Goal: Information Seeking & Learning: Learn about a topic

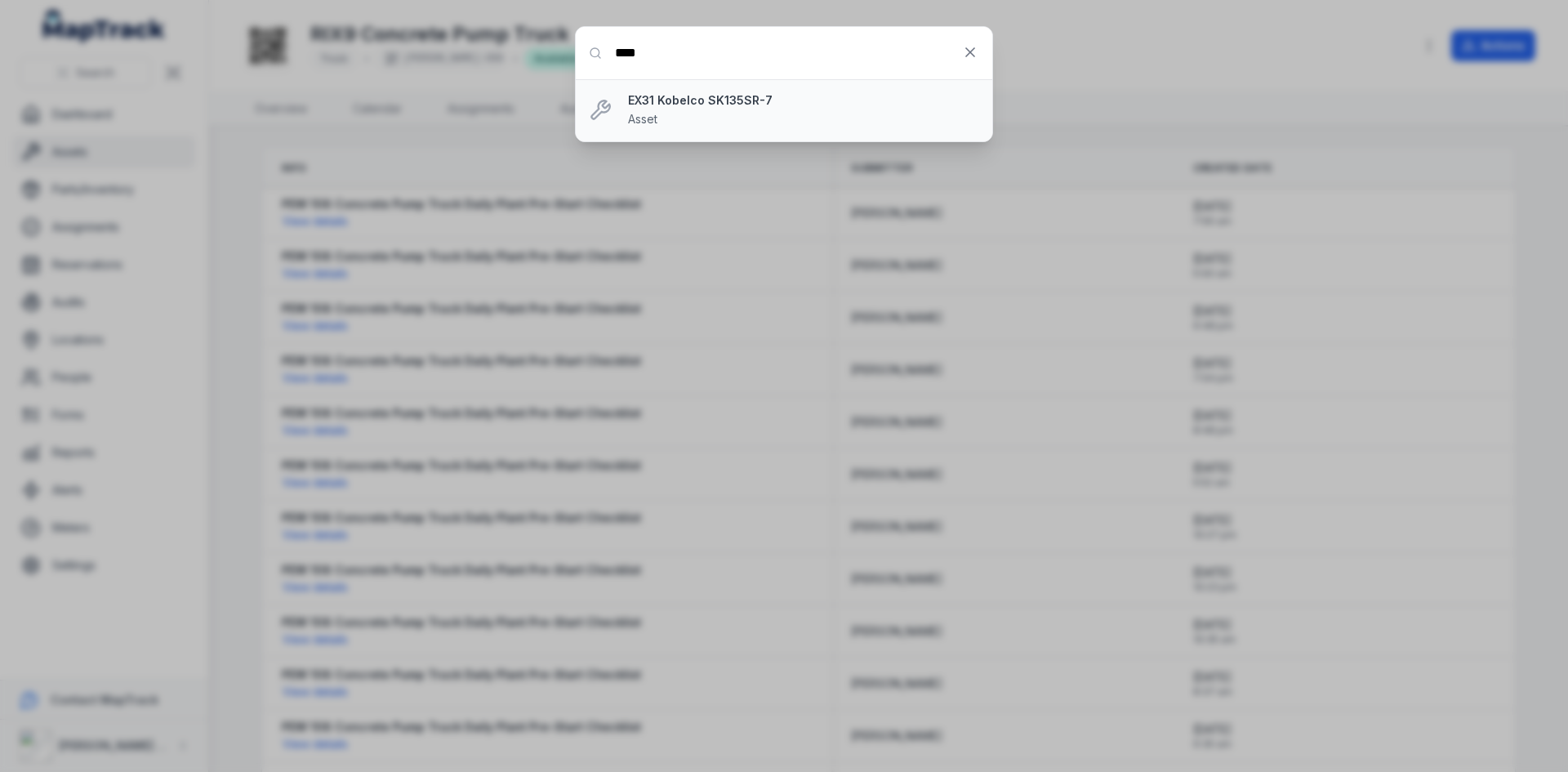
type input "****"
click at [630, 100] on strong "EX31 Kobelco SK135SR-7" at bounding box center [804, 100] width 351 height 16
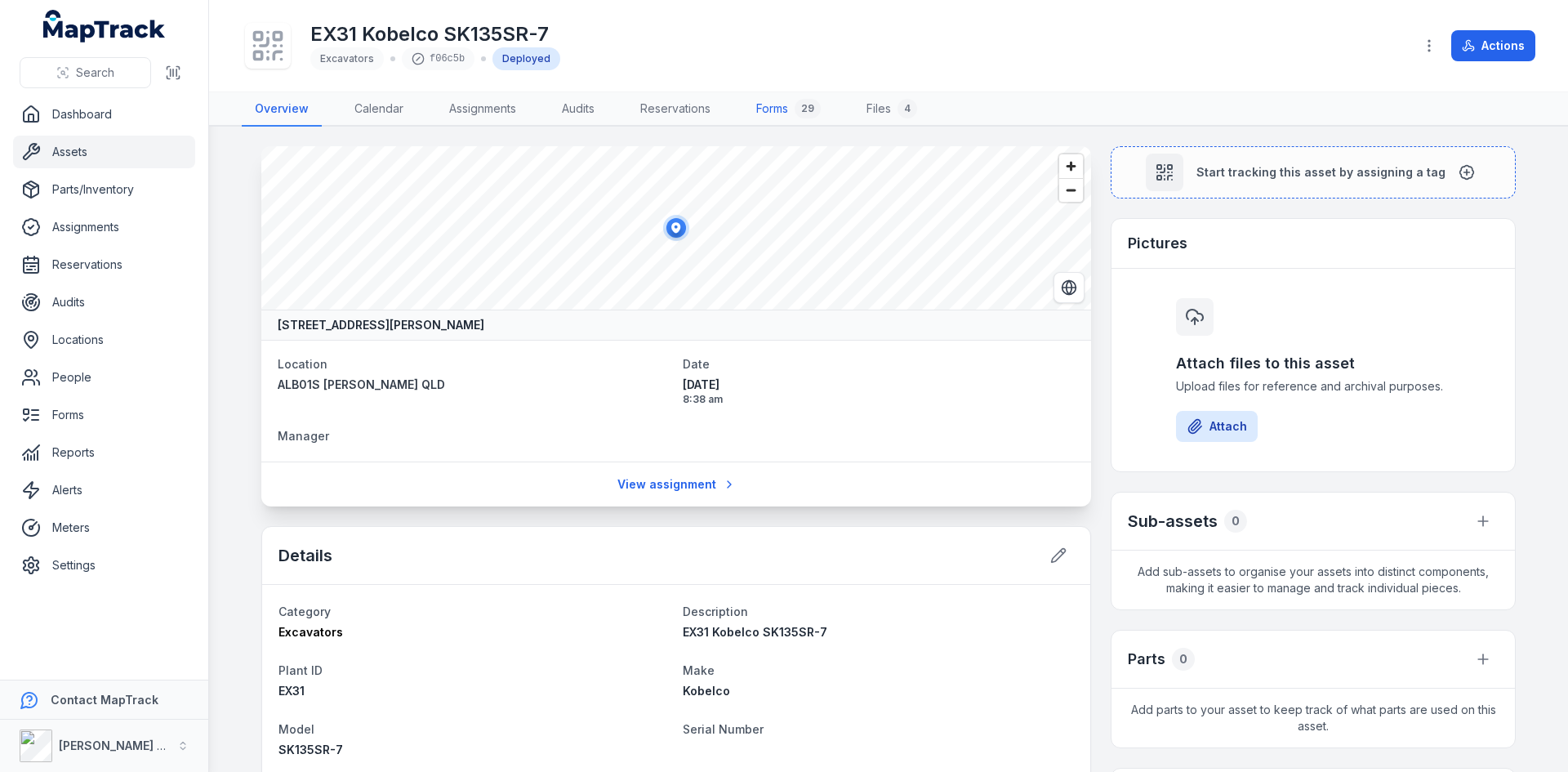
click at [782, 110] on link "Forms 29" at bounding box center [788, 109] width 91 height 34
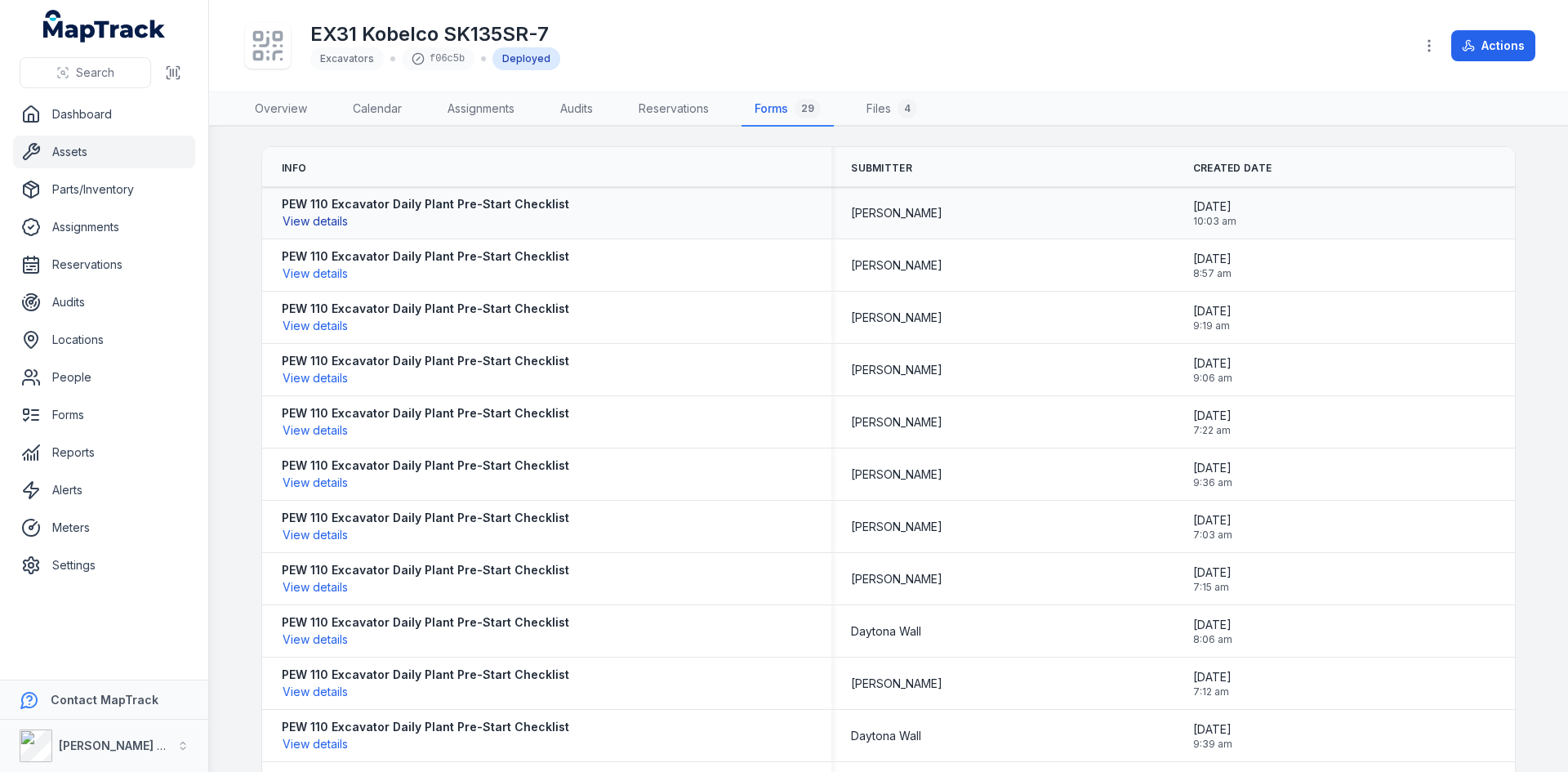
click at [311, 219] on button "View details" at bounding box center [315, 221] width 67 height 18
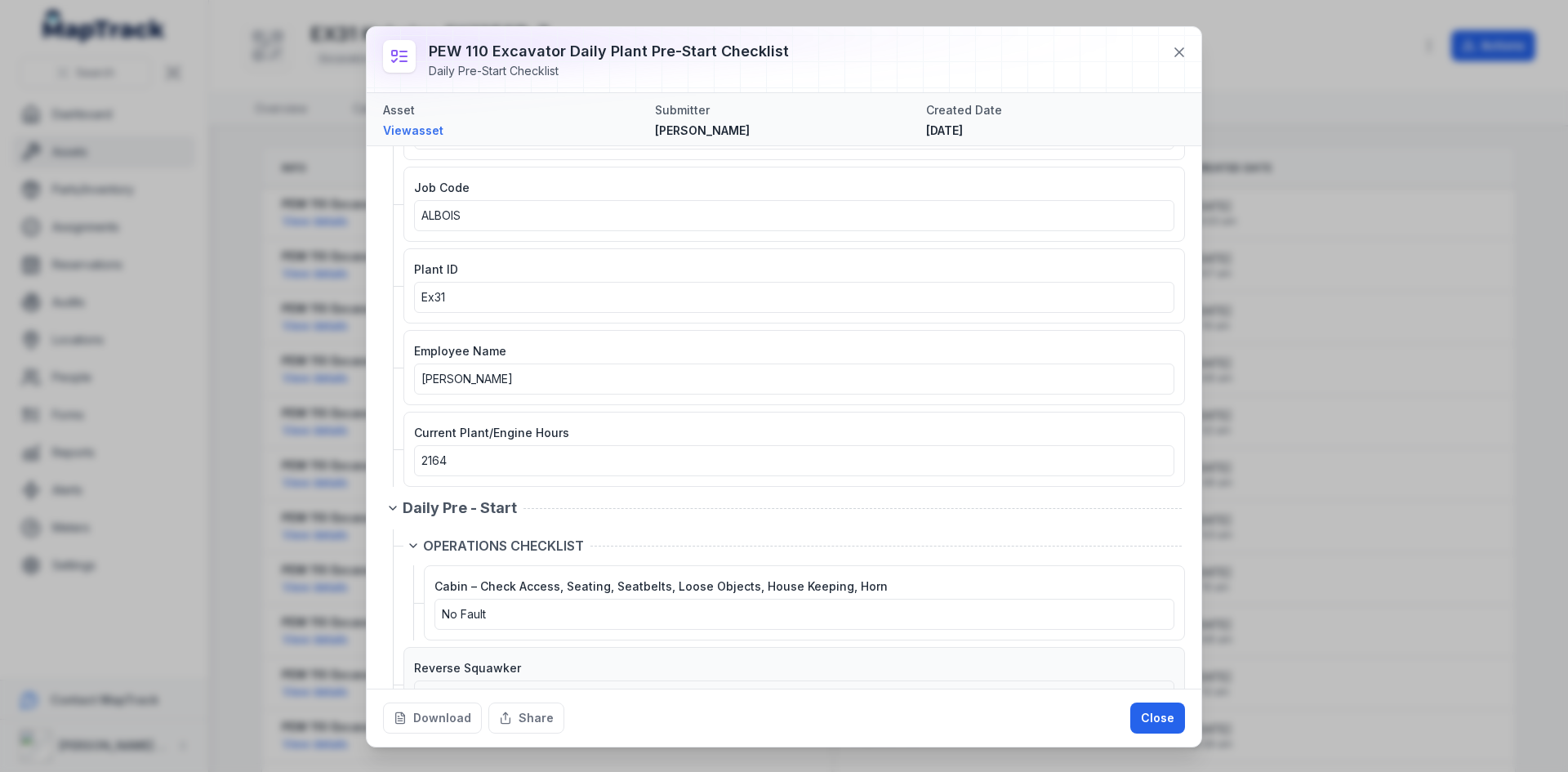
scroll to position [409, 0]
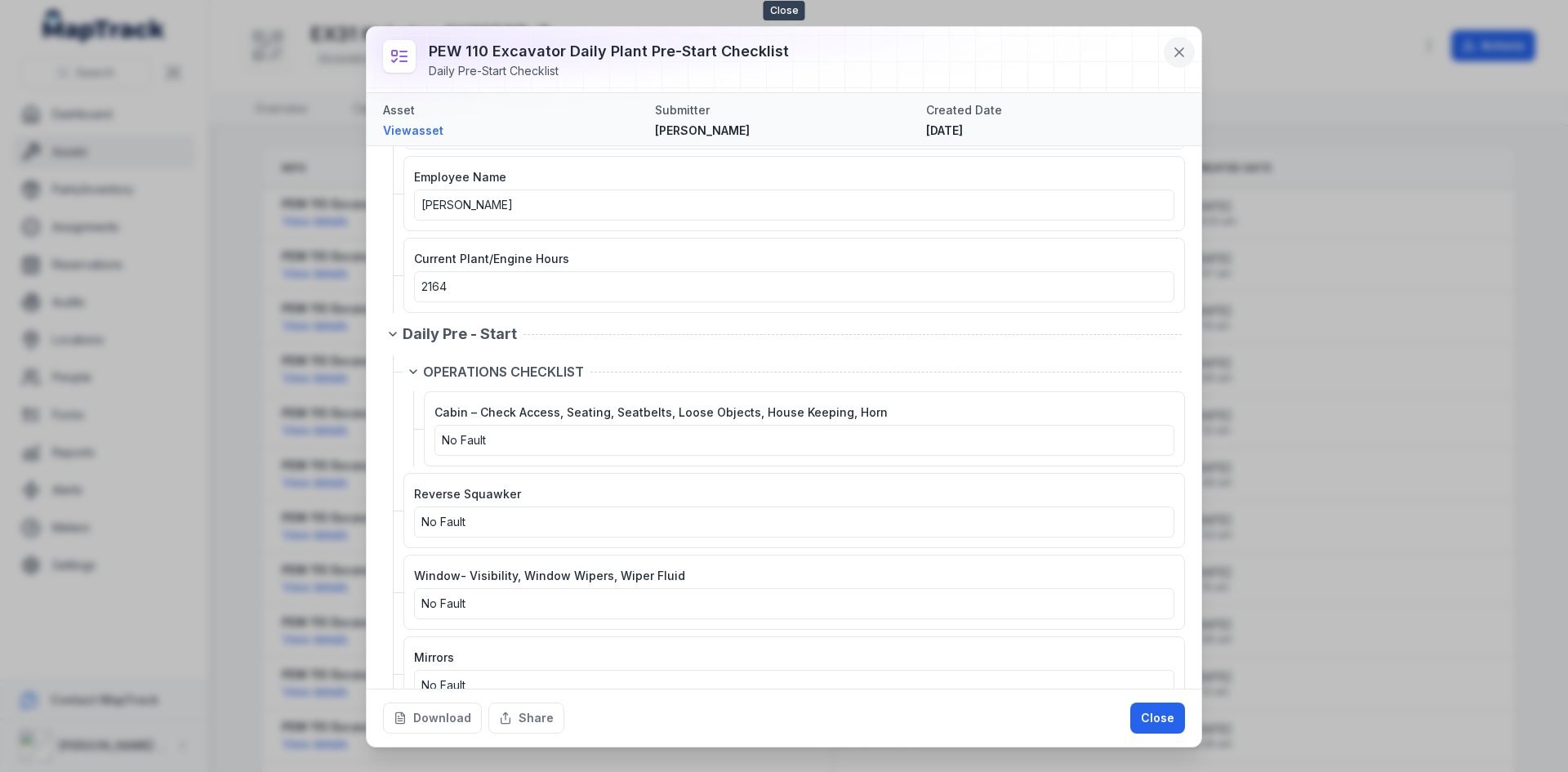
click at [1179, 45] on icon at bounding box center [1179, 52] width 16 height 16
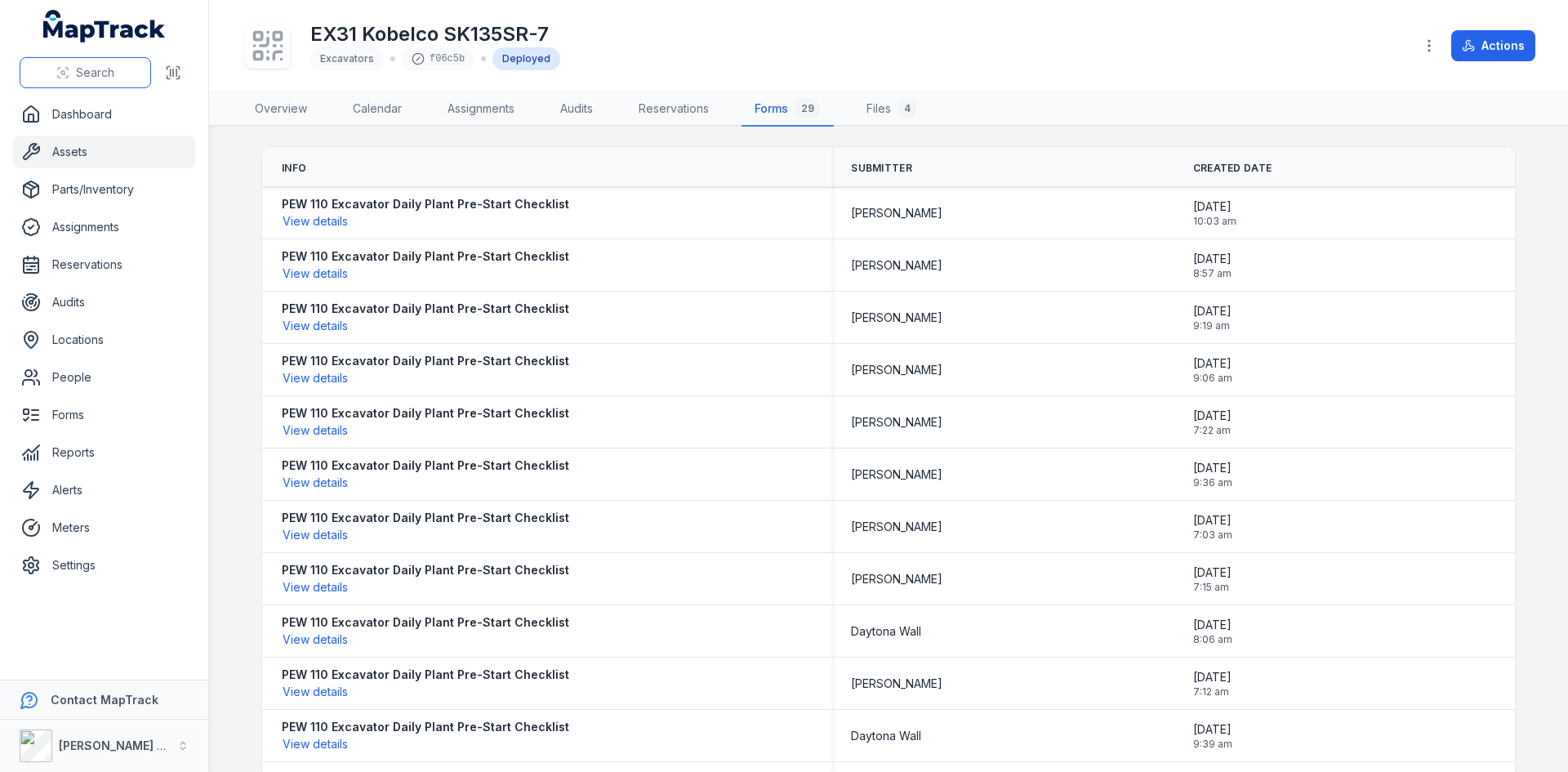
click at [54, 71] on button "Search" at bounding box center [85, 72] width 131 height 31
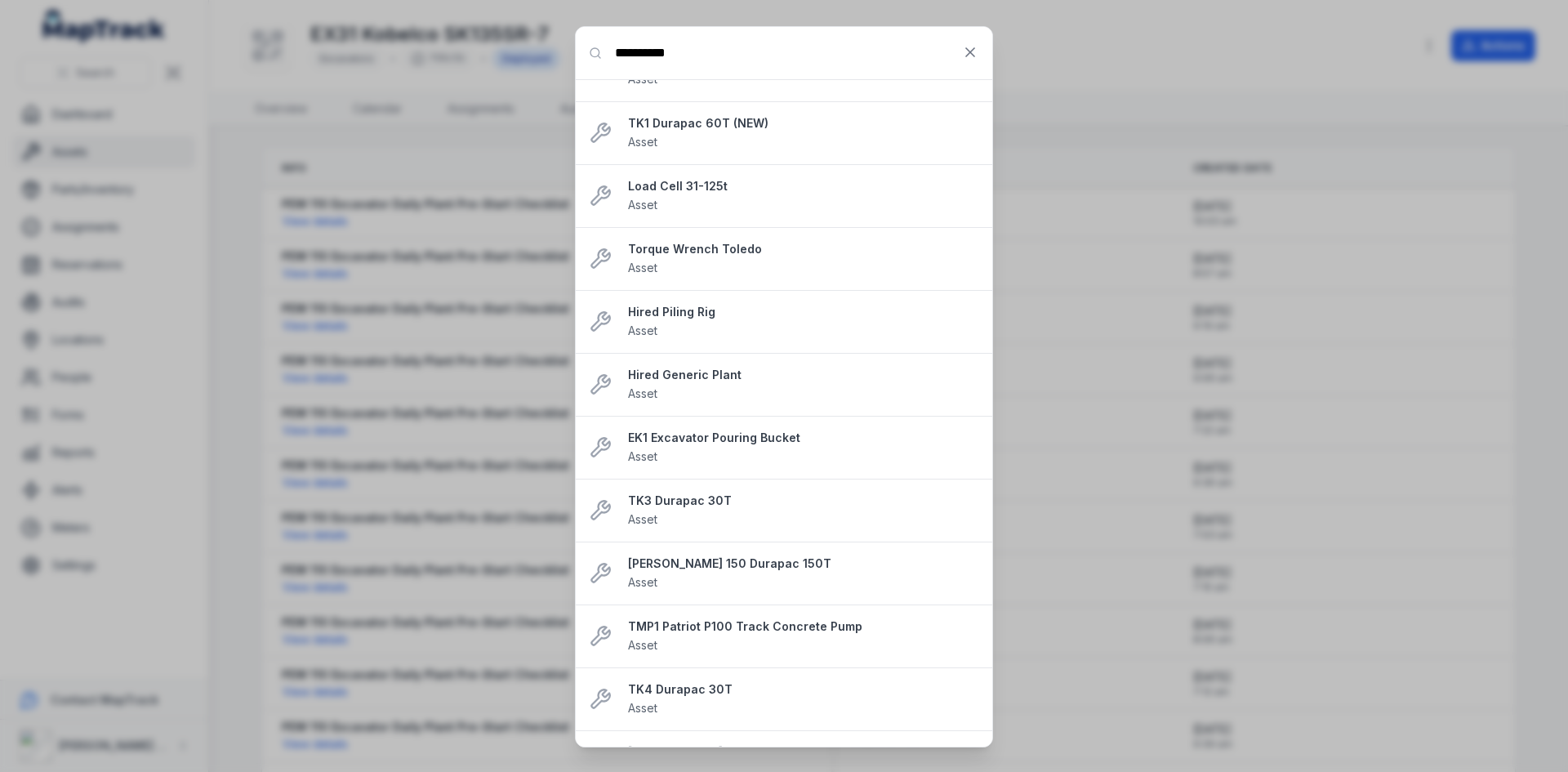
scroll to position [590, 0]
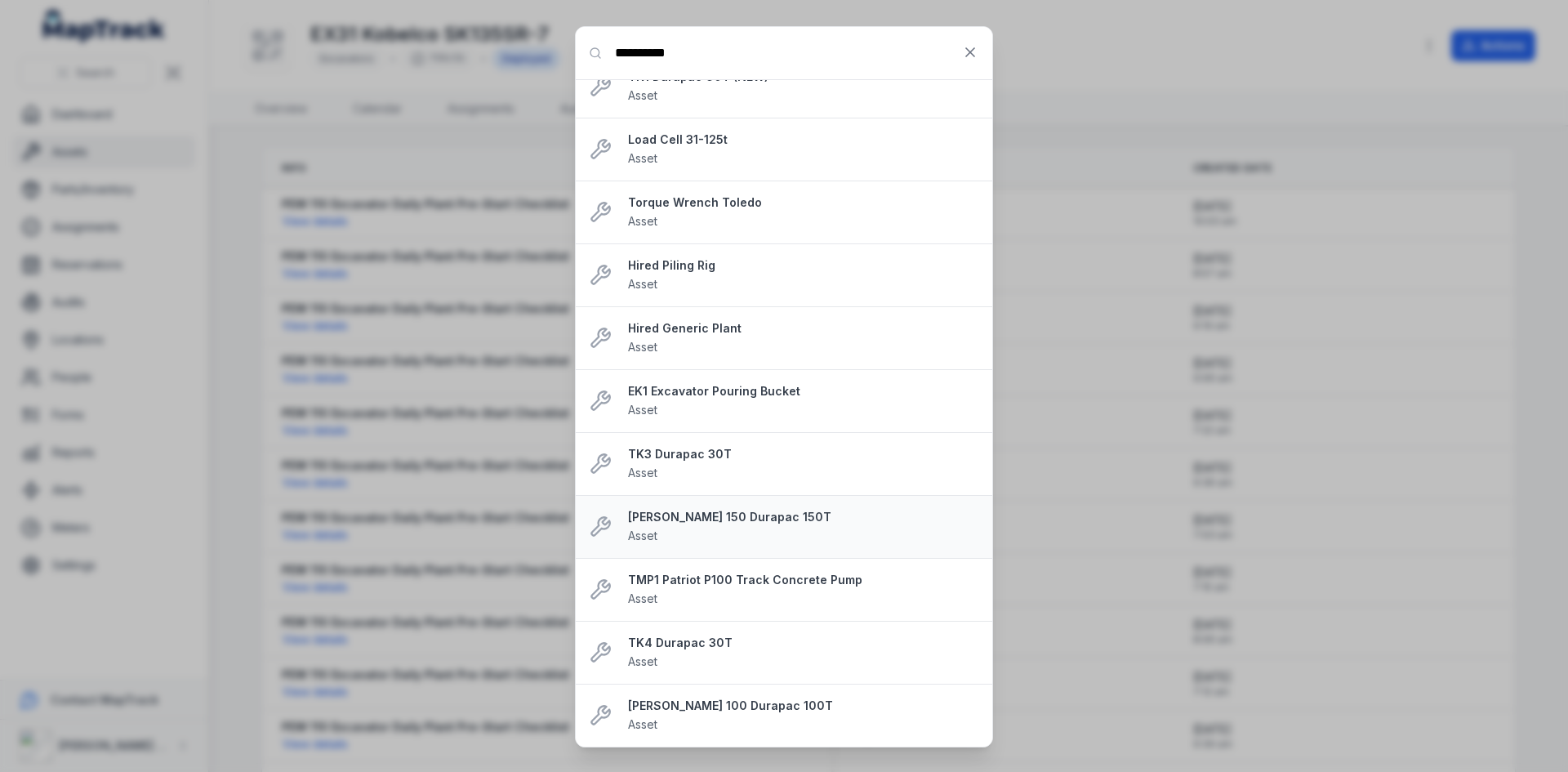
type input "**********"
click at [684, 521] on strong "[PERSON_NAME] 150 Durapac 150T" at bounding box center [804, 518] width 351 height 16
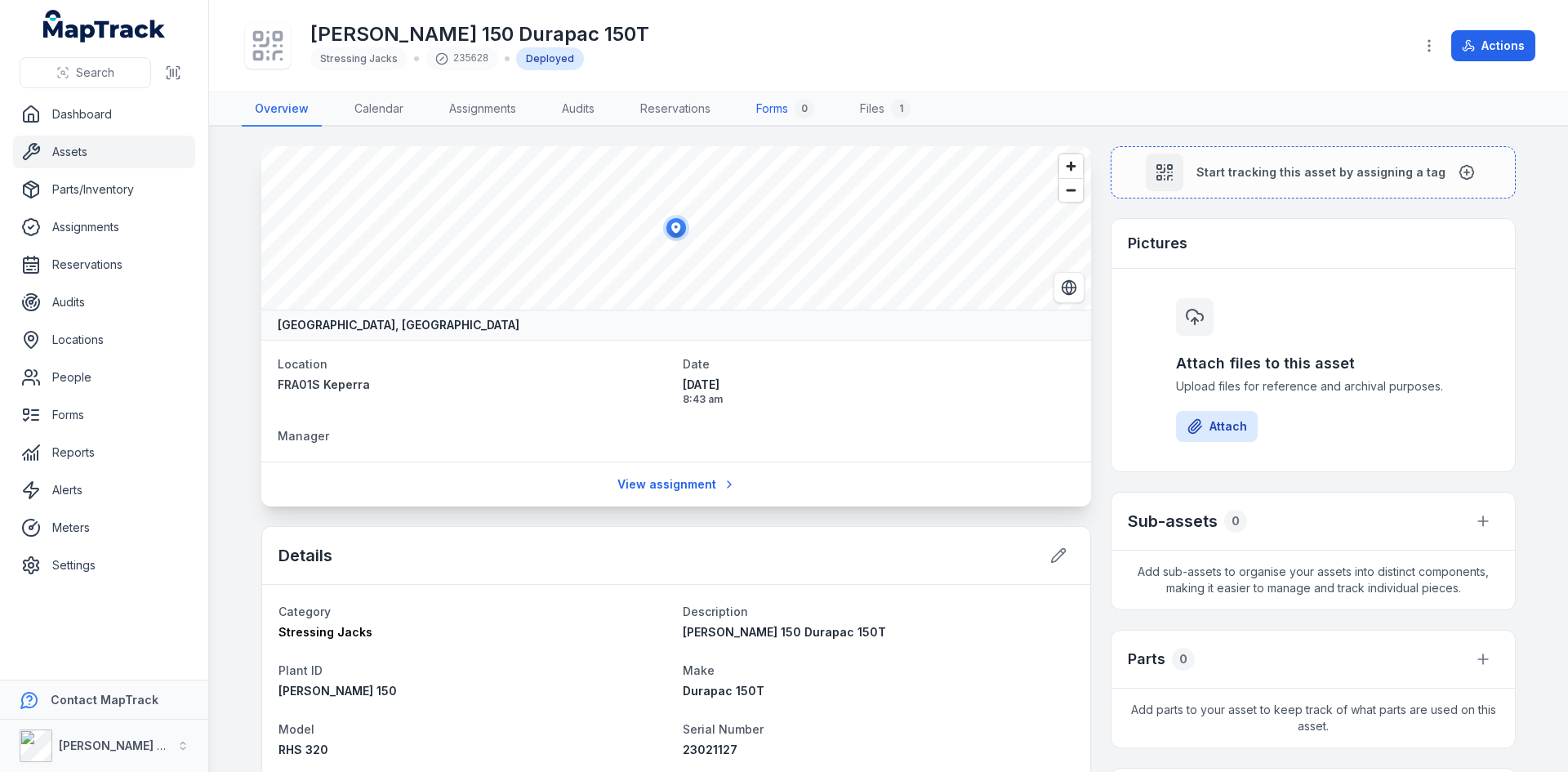
click at [782, 108] on link "Forms 0" at bounding box center [785, 109] width 84 height 34
click at [869, 104] on link "Files 1" at bounding box center [886, 109] width 77 height 34
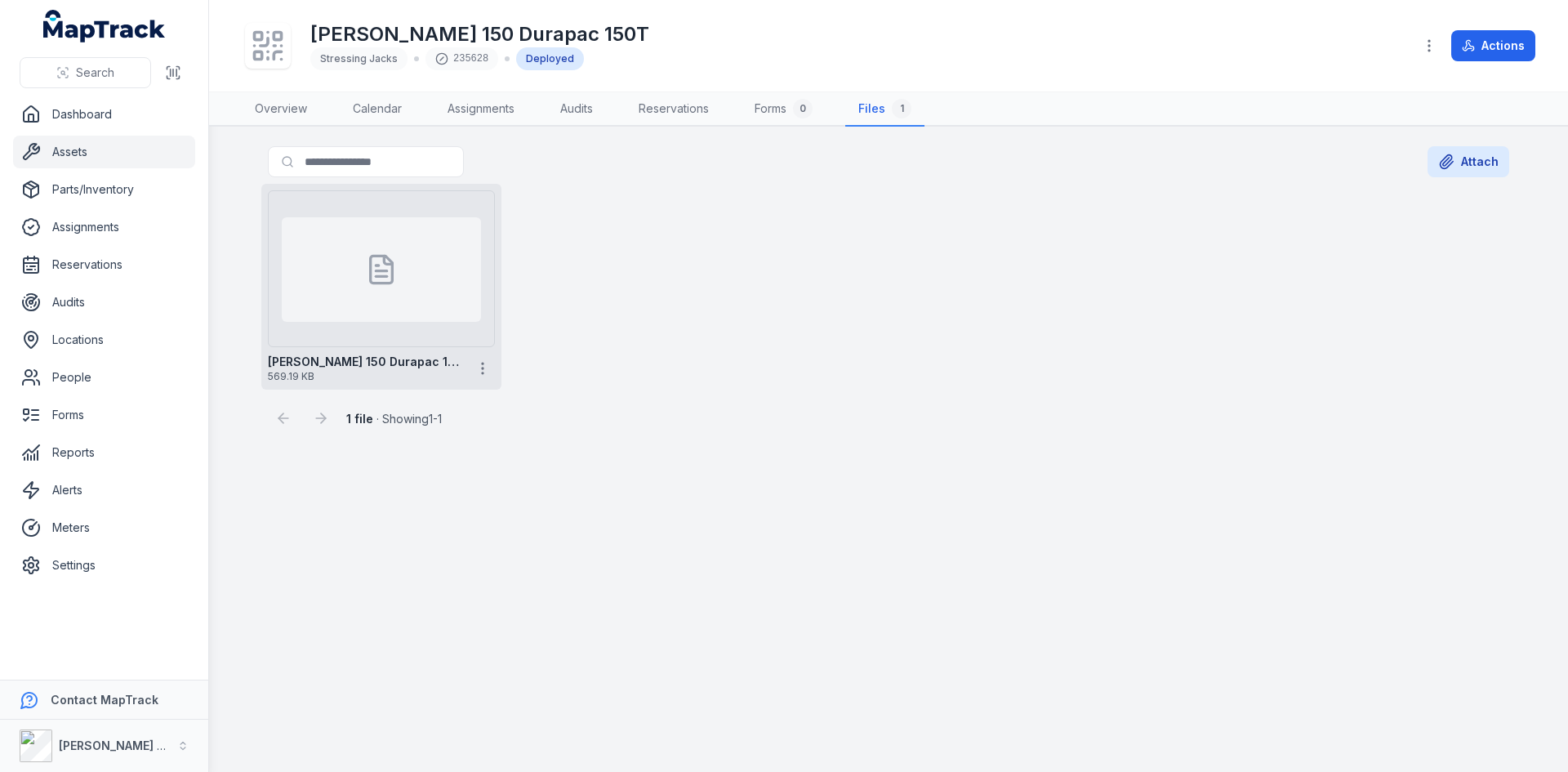
click at [359, 291] on div at bounding box center [381, 270] width 199 height 104
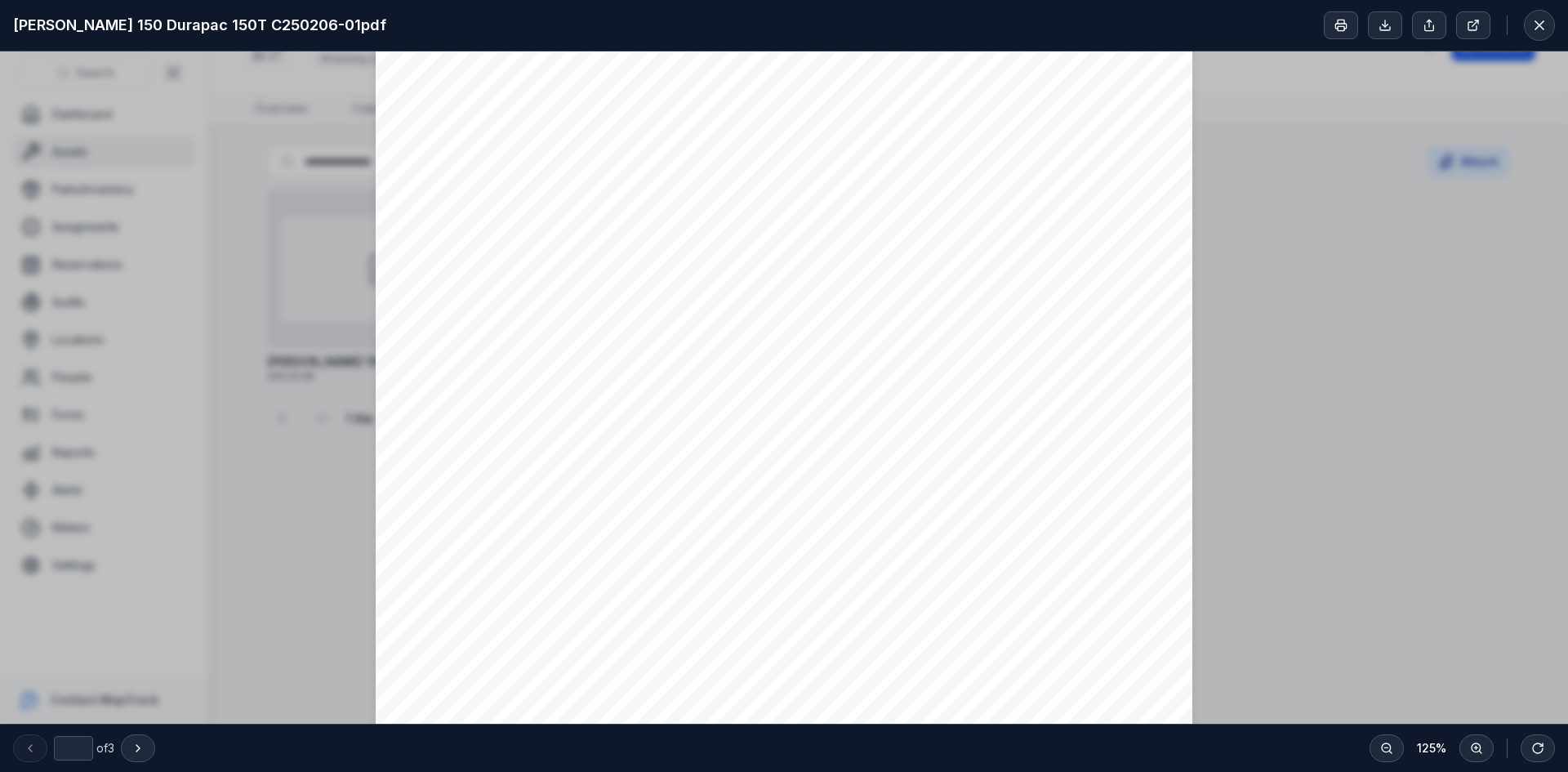
scroll to position [409, 0]
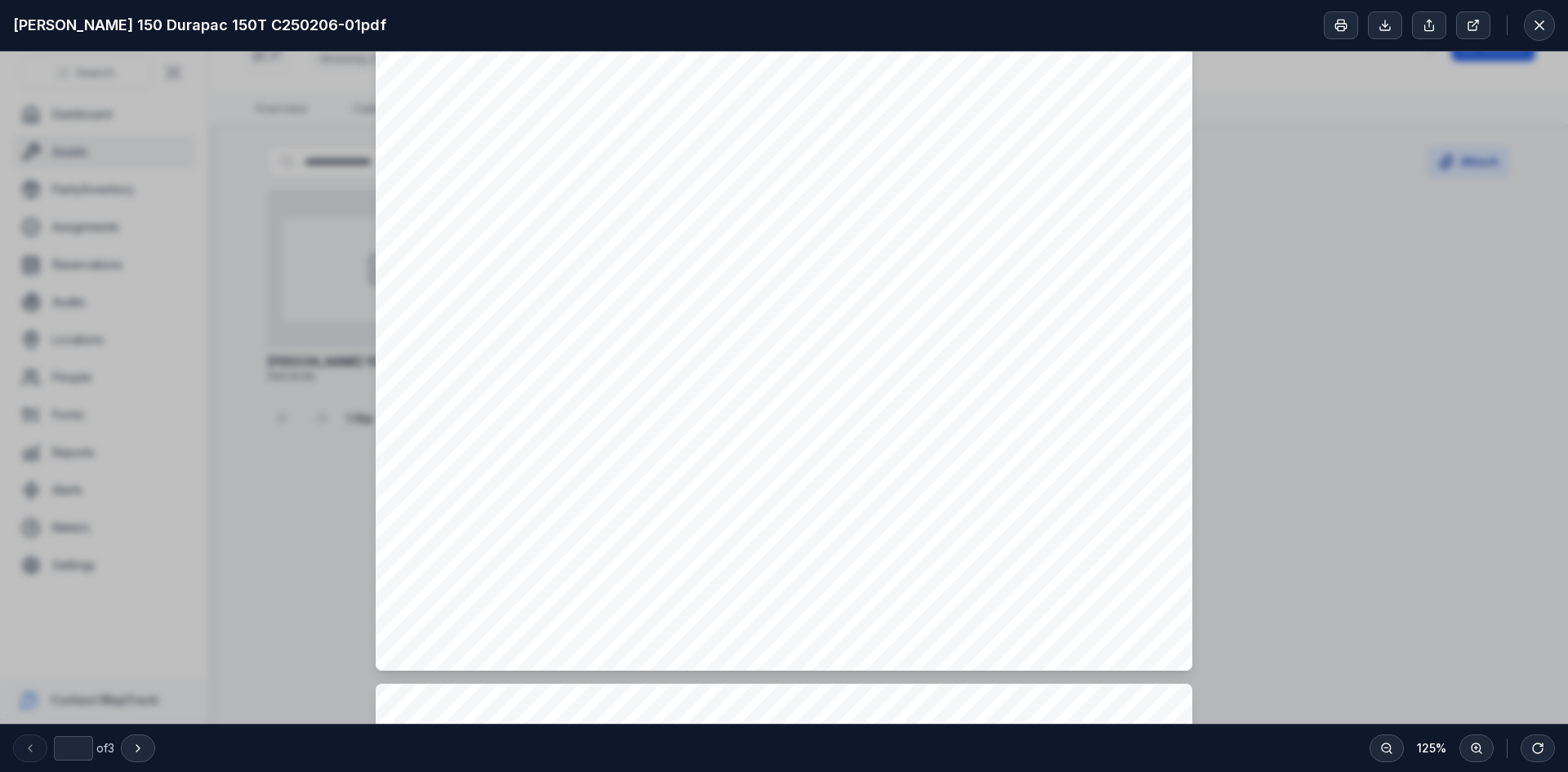
type input "*"
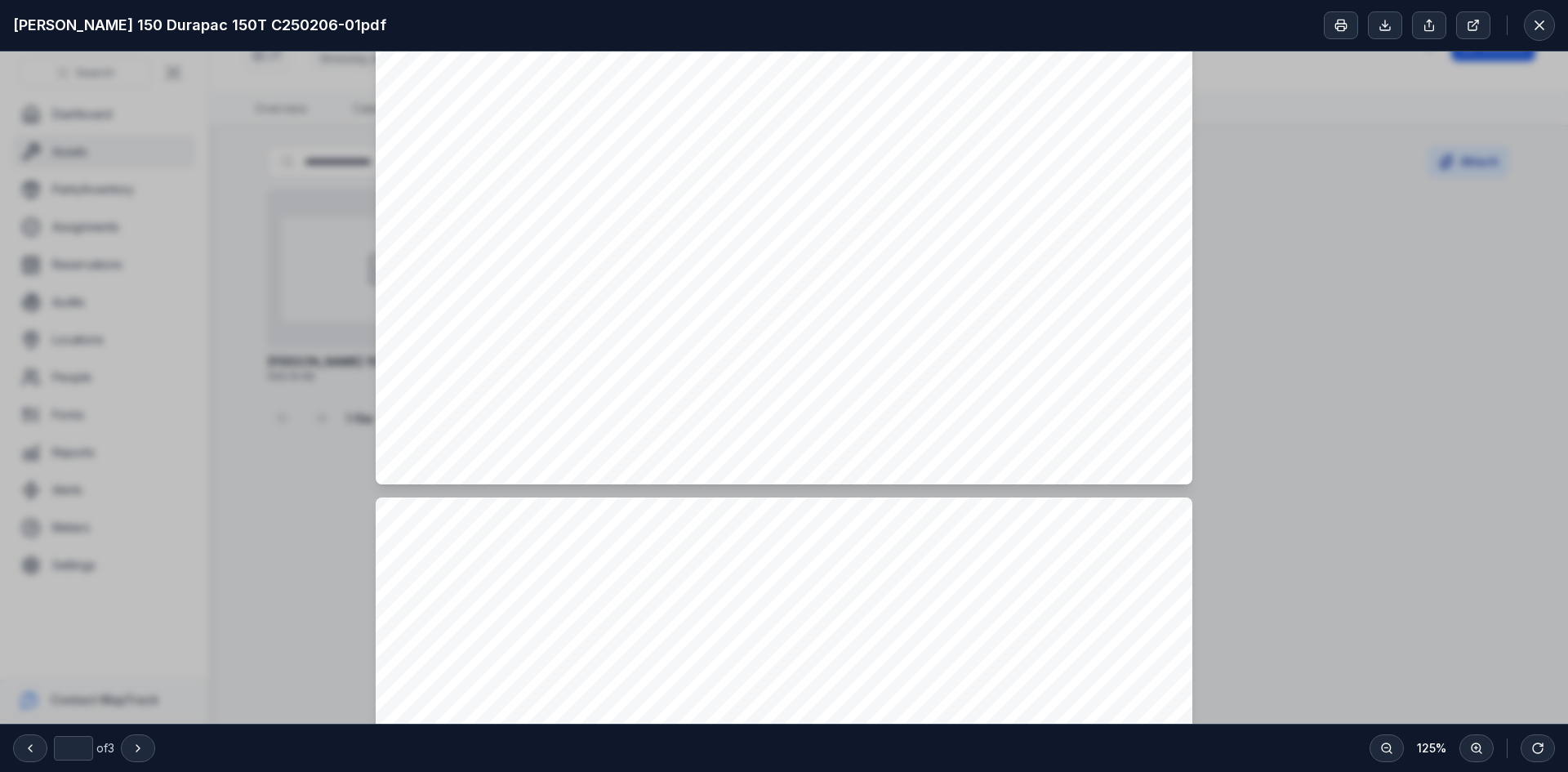
scroll to position [1063, 0]
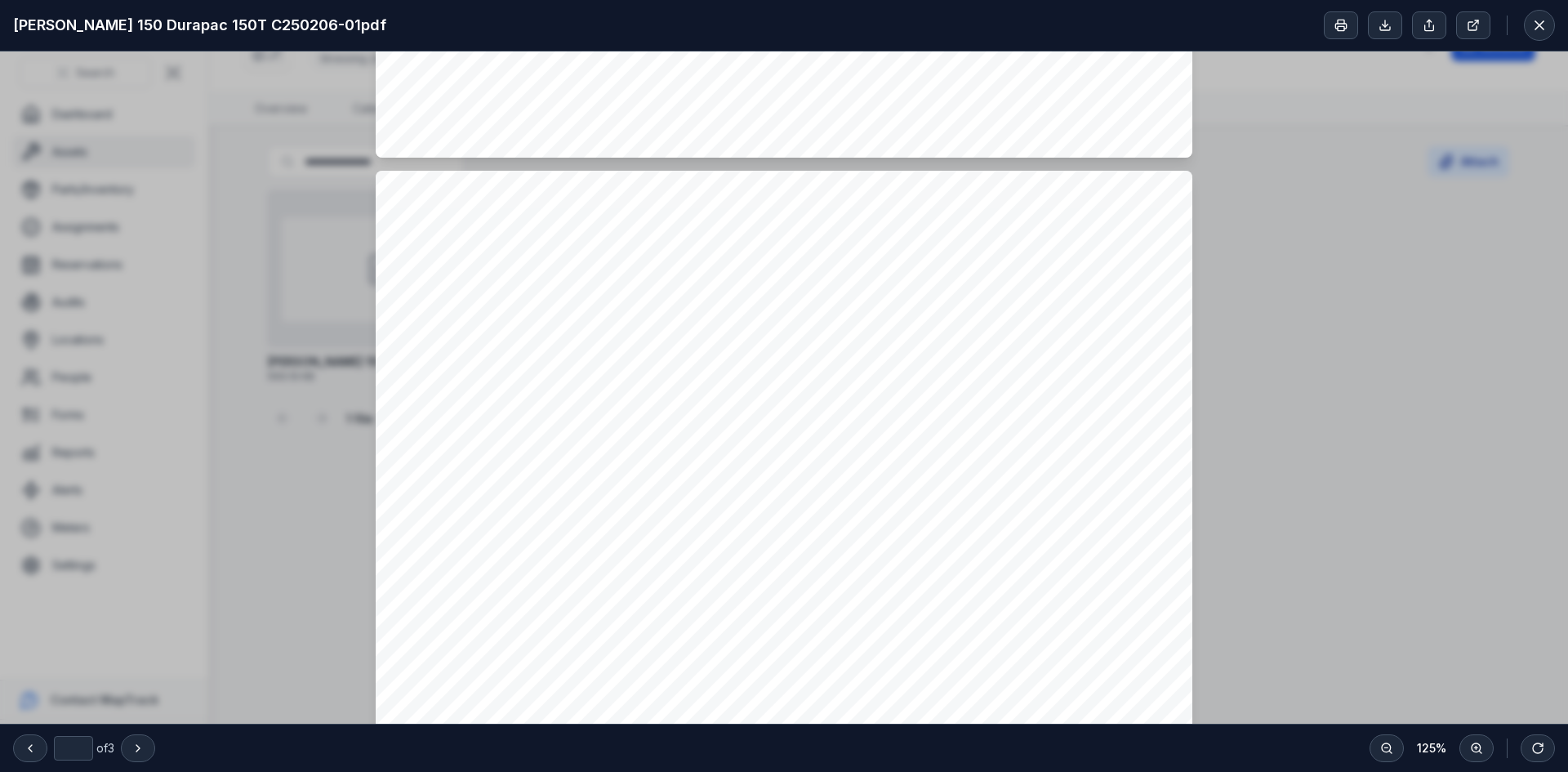
click at [1458, 405] on div "REPORT for CALIBRATION OF FORCE MEASURING SYSTEM Service number C250206-01 Repo…" at bounding box center [784, 749] width 1568 height 3520
click at [1539, 27] on icon at bounding box center [1539, 25] width 8 height 8
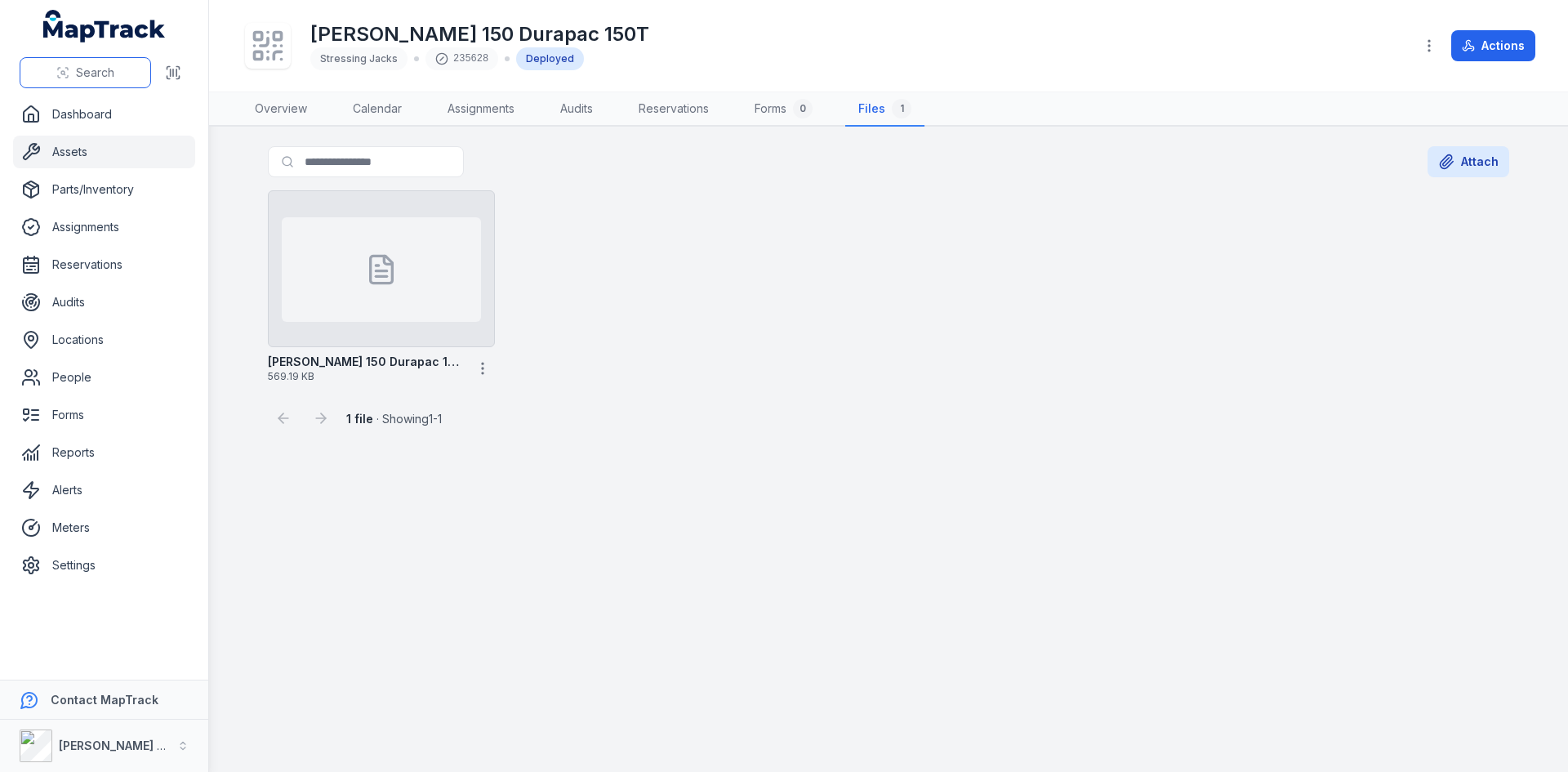
click at [76, 71] on span "Search" at bounding box center [95, 72] width 38 height 16
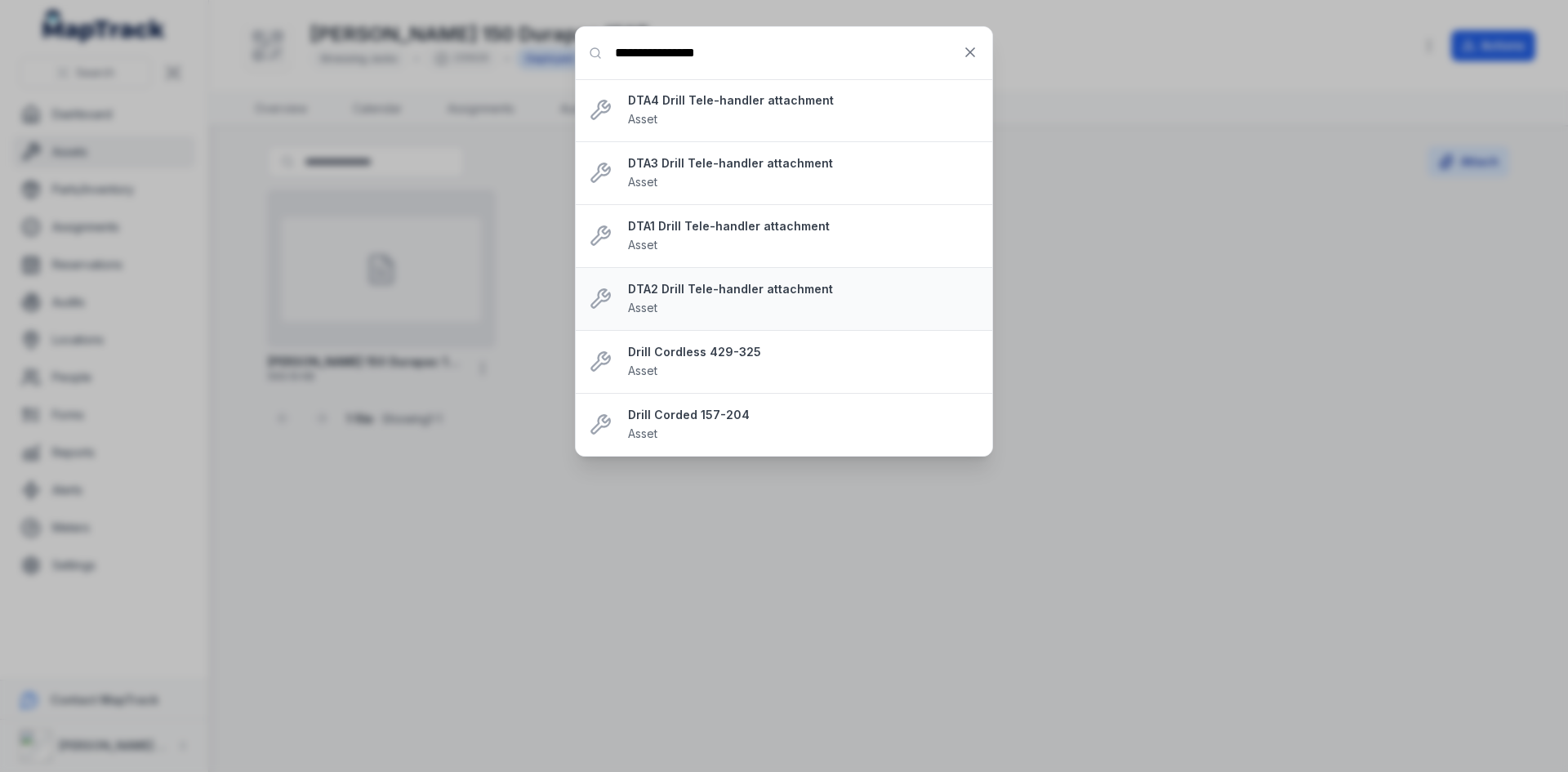
type input "**********"
click at [769, 301] on div "DTA2 Drill Tele-handler attachment Asset" at bounding box center [804, 299] width 351 height 36
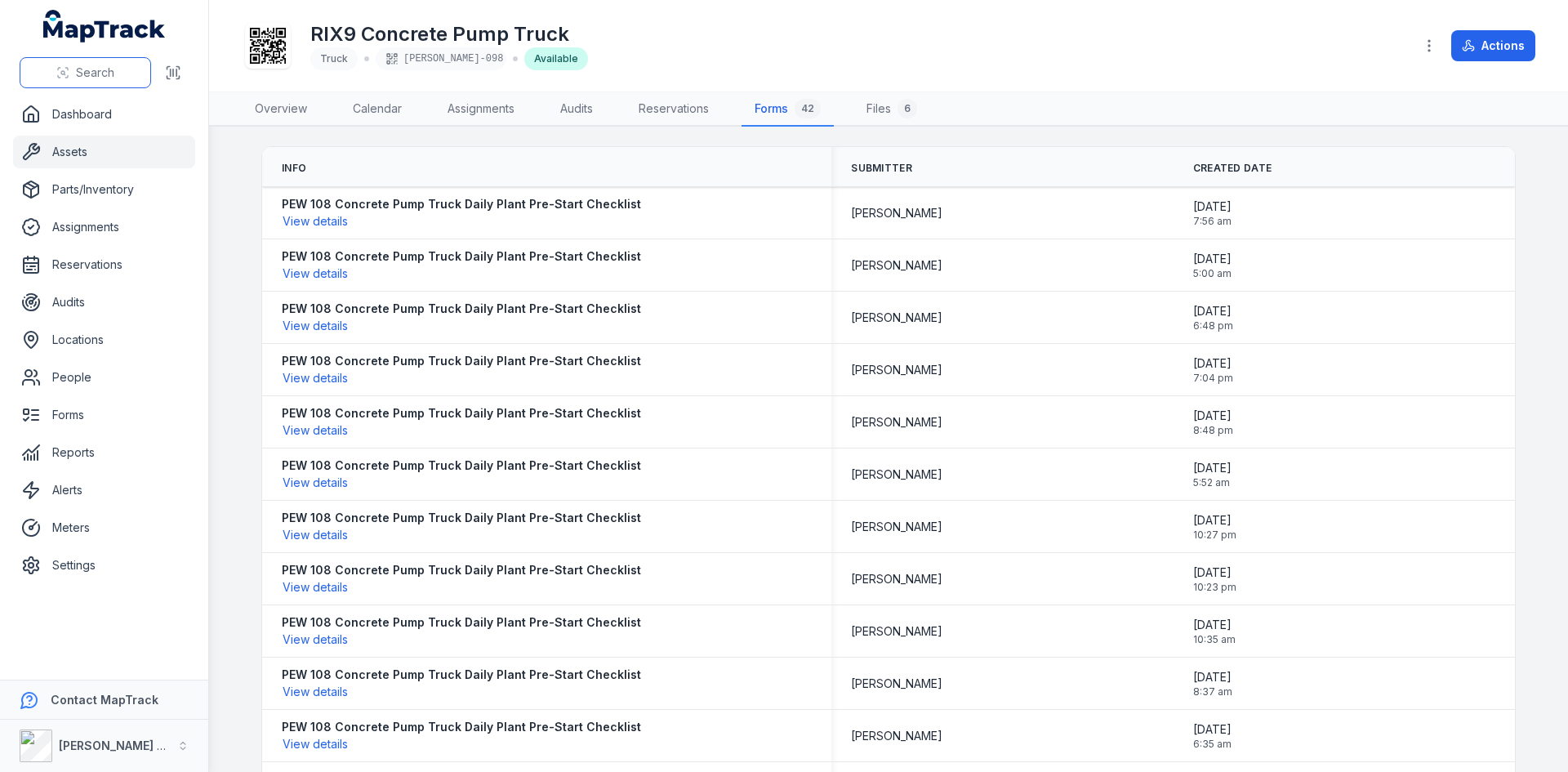
click at [121, 74] on button "Search" at bounding box center [85, 72] width 131 height 31
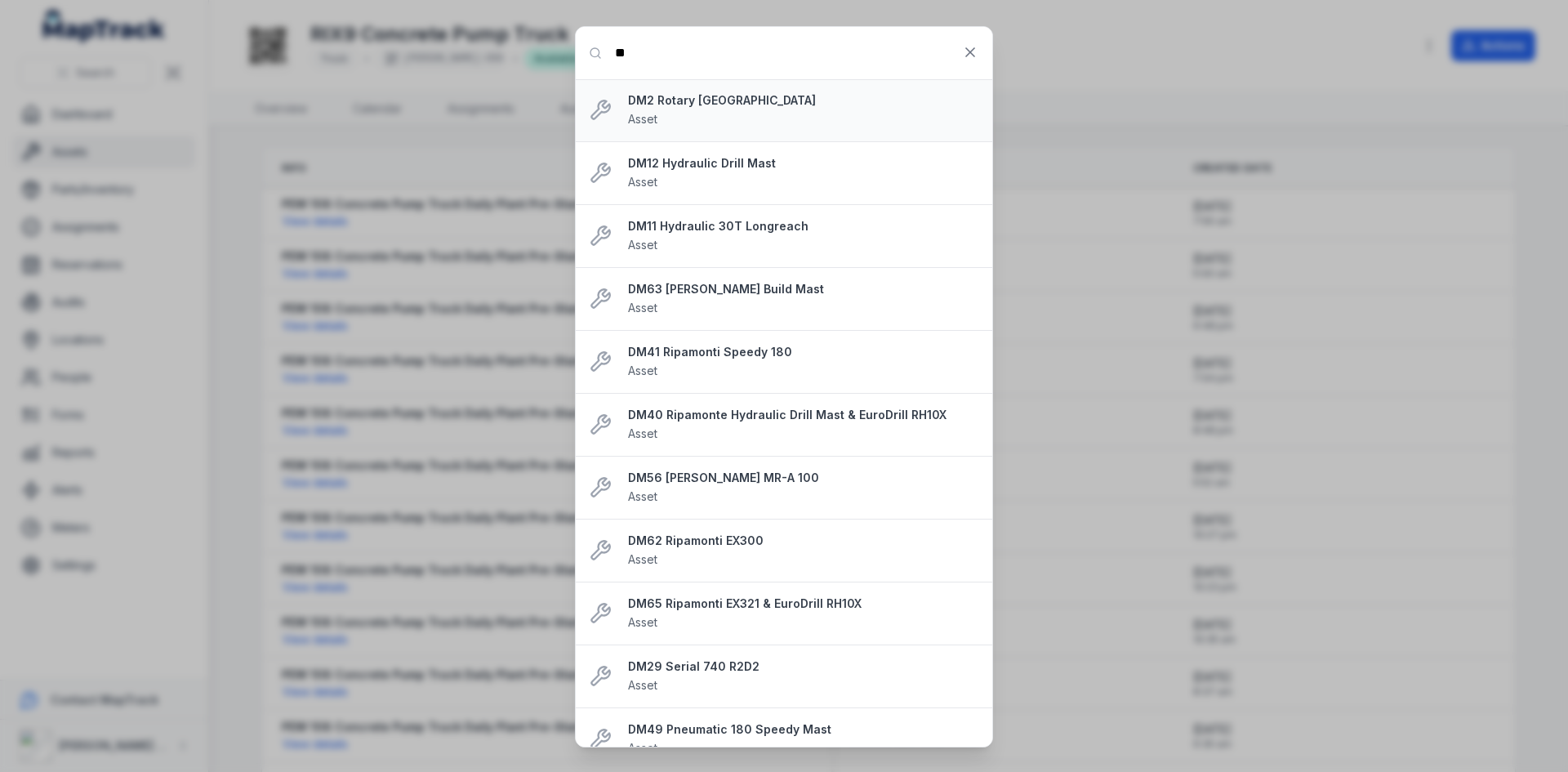
type input "**"
click at [870, 113] on div "DM2 Rotary Singapore Asset" at bounding box center [804, 110] width 351 height 36
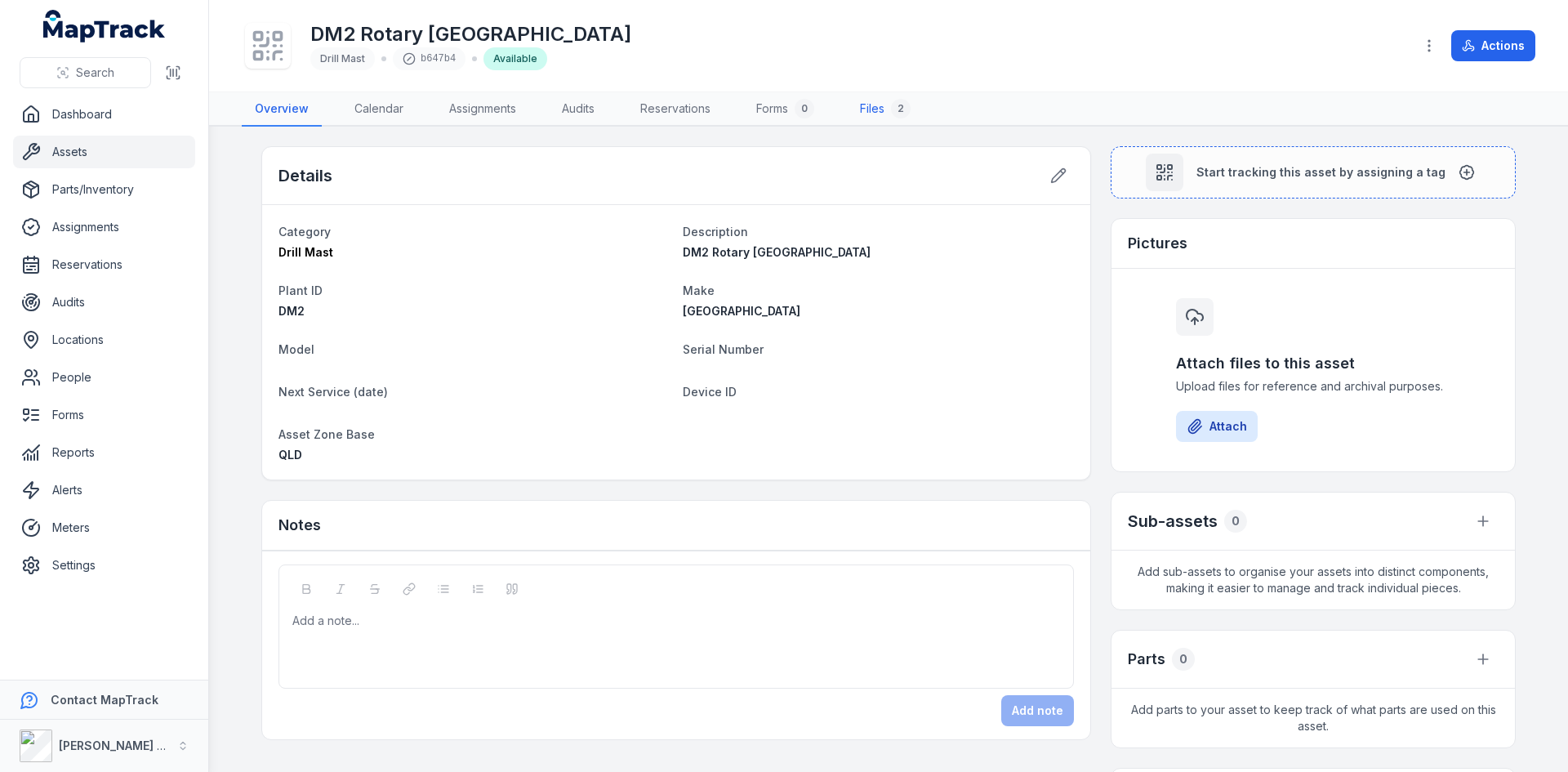
click at [884, 102] on link "Files 2" at bounding box center [886, 109] width 77 height 34
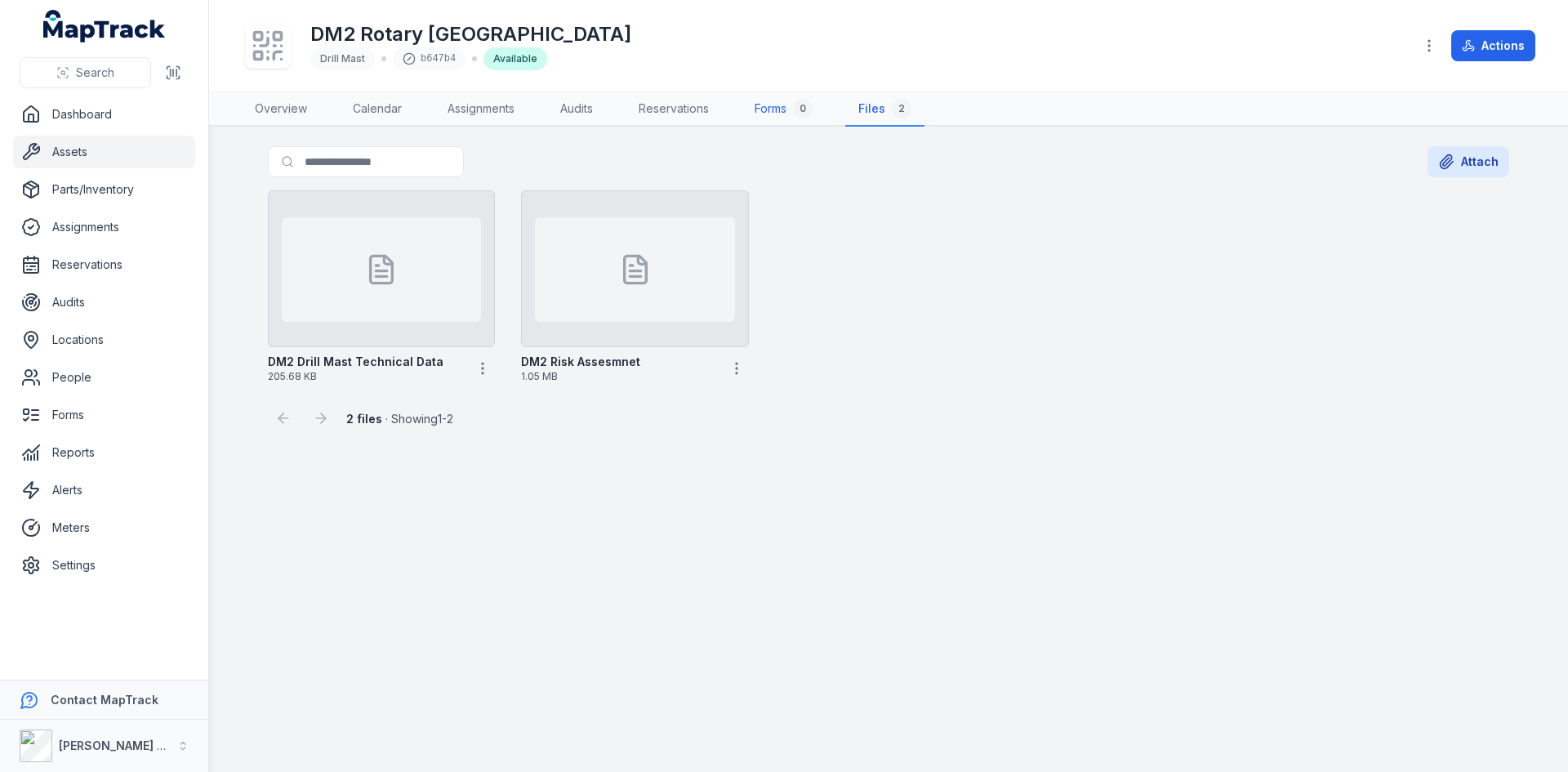
click at [784, 112] on link "Forms 0" at bounding box center [784, 109] width 84 height 34
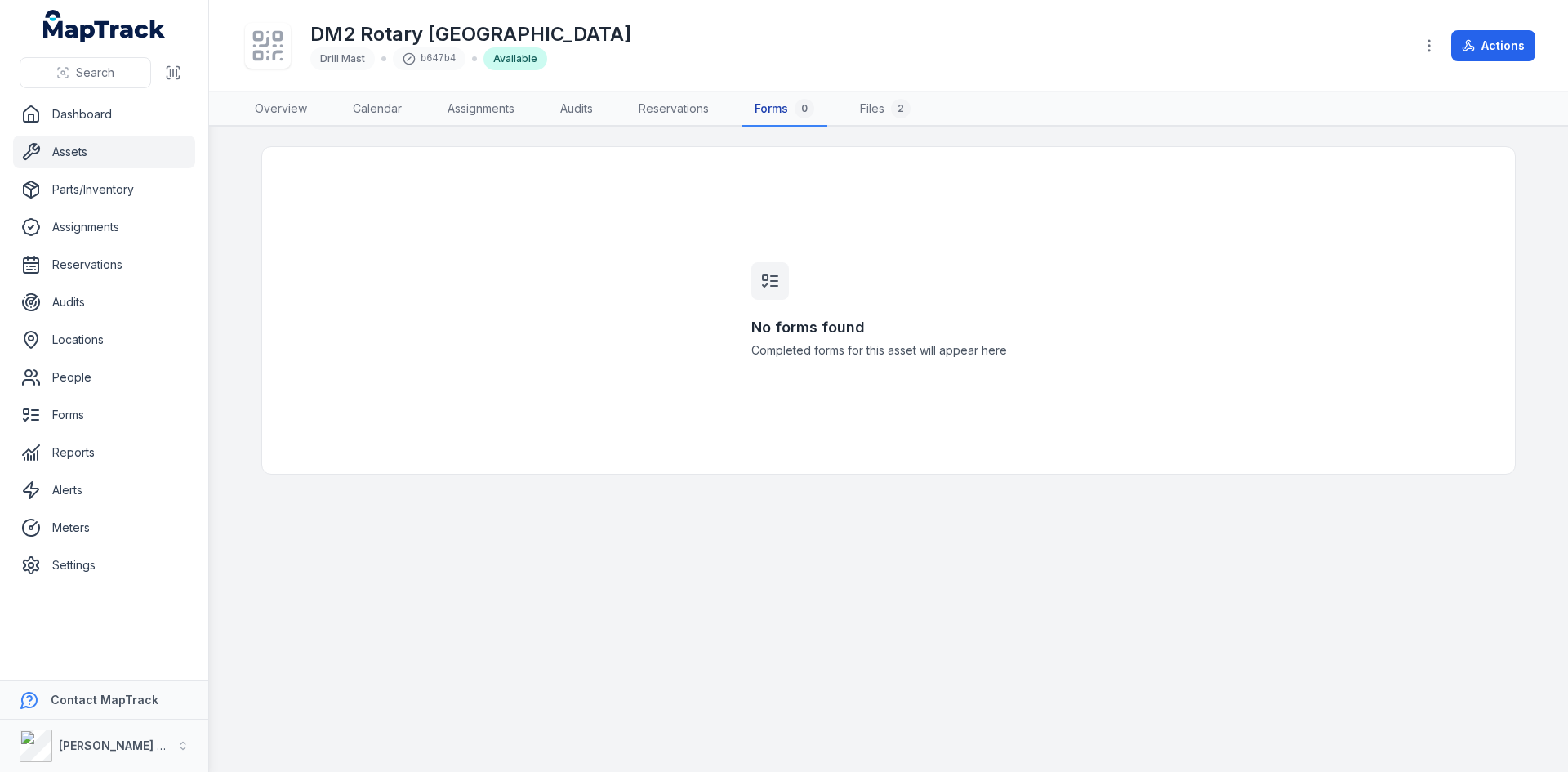
click at [777, 108] on link "Forms 0" at bounding box center [785, 109] width 86 height 34
click at [1495, 50] on button "Actions" at bounding box center [1493, 46] width 84 height 31
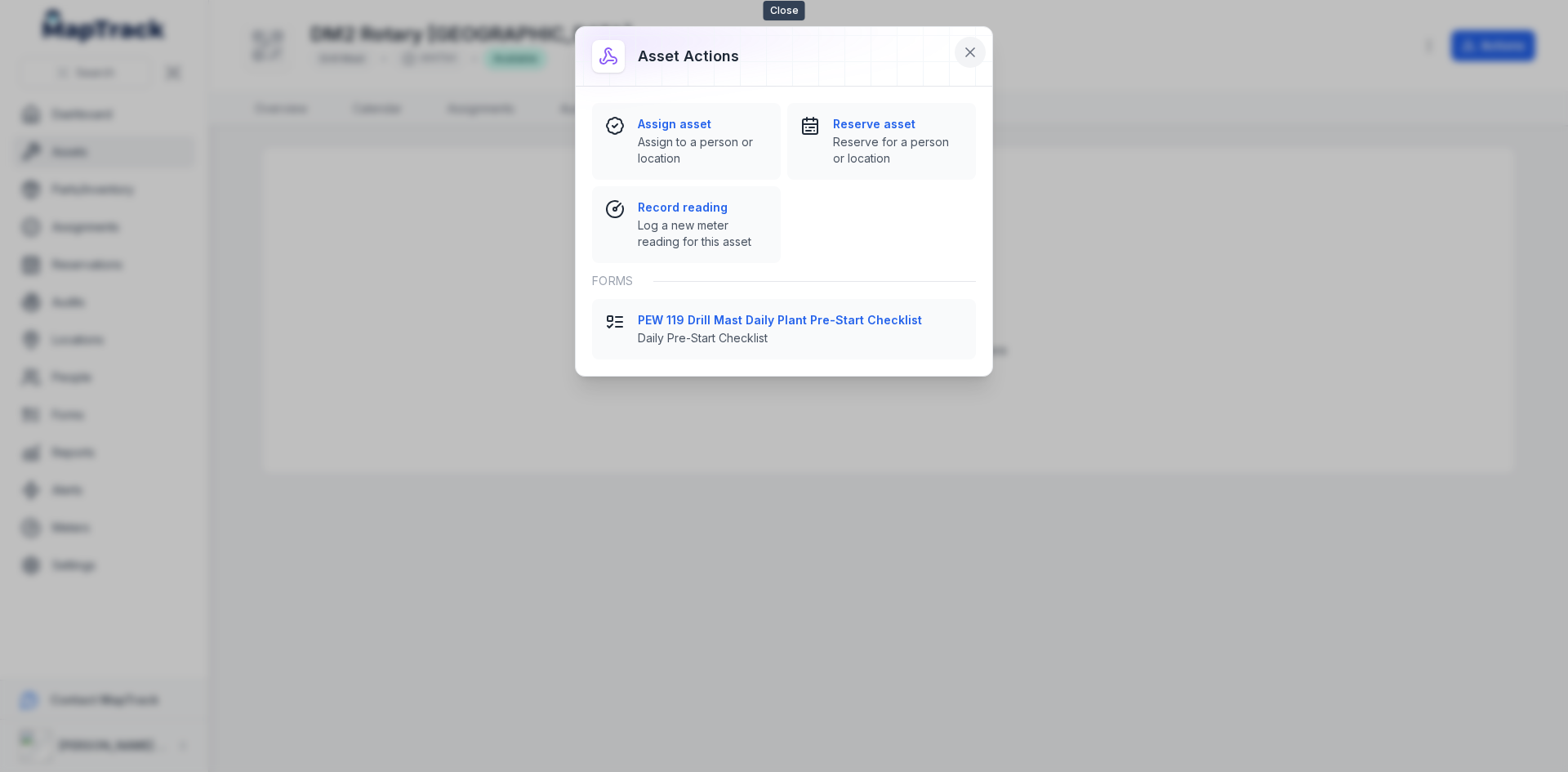
drag, startPoint x: 976, startPoint y: 61, endPoint x: 965, endPoint y: 56, distance: 12.1
click at [976, 61] on button at bounding box center [970, 52] width 31 height 31
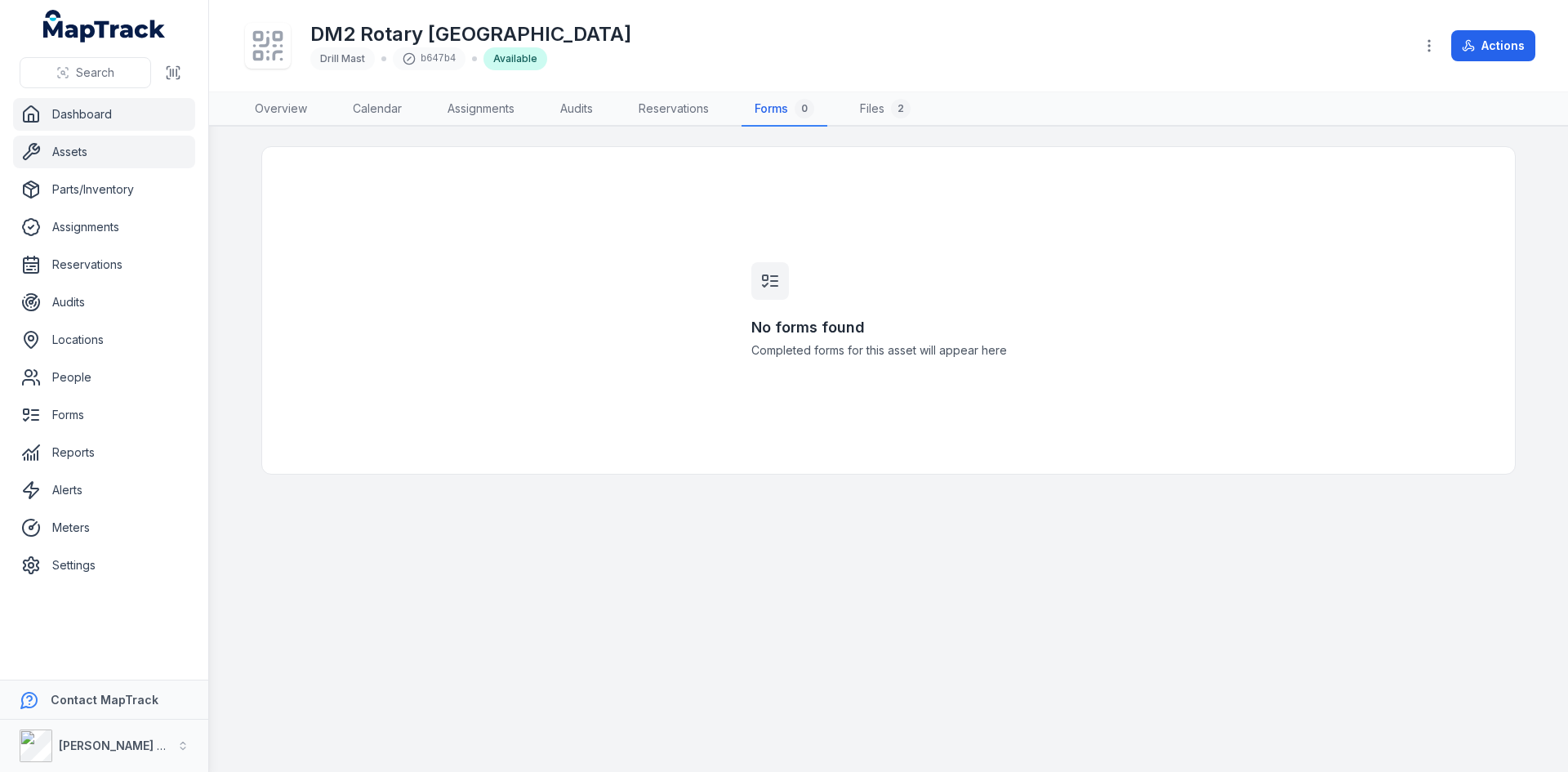
click at [128, 126] on link "Dashboard" at bounding box center [104, 114] width 182 height 33
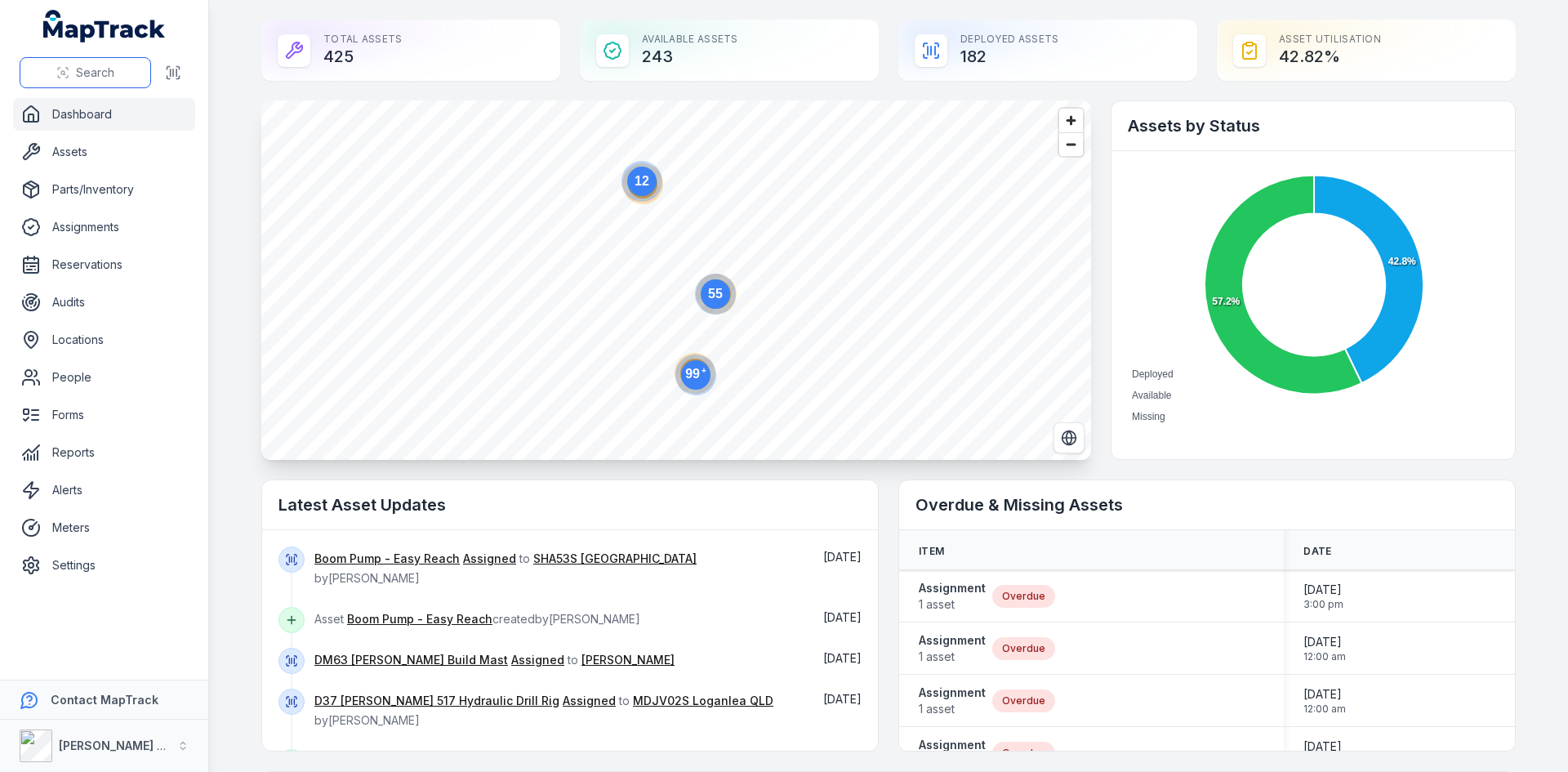
click at [82, 66] on span "Search" at bounding box center [95, 72] width 38 height 16
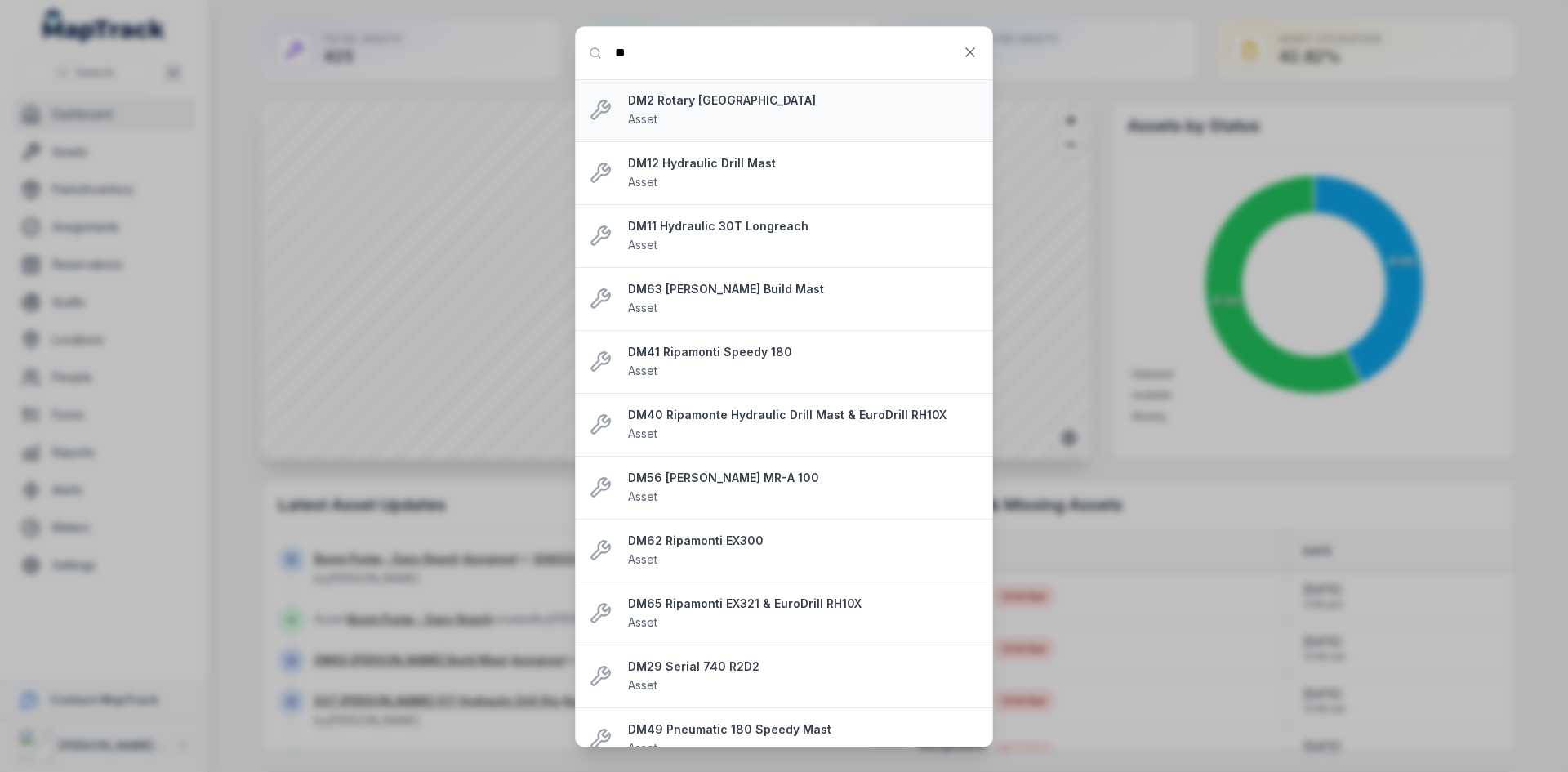
type input "****"
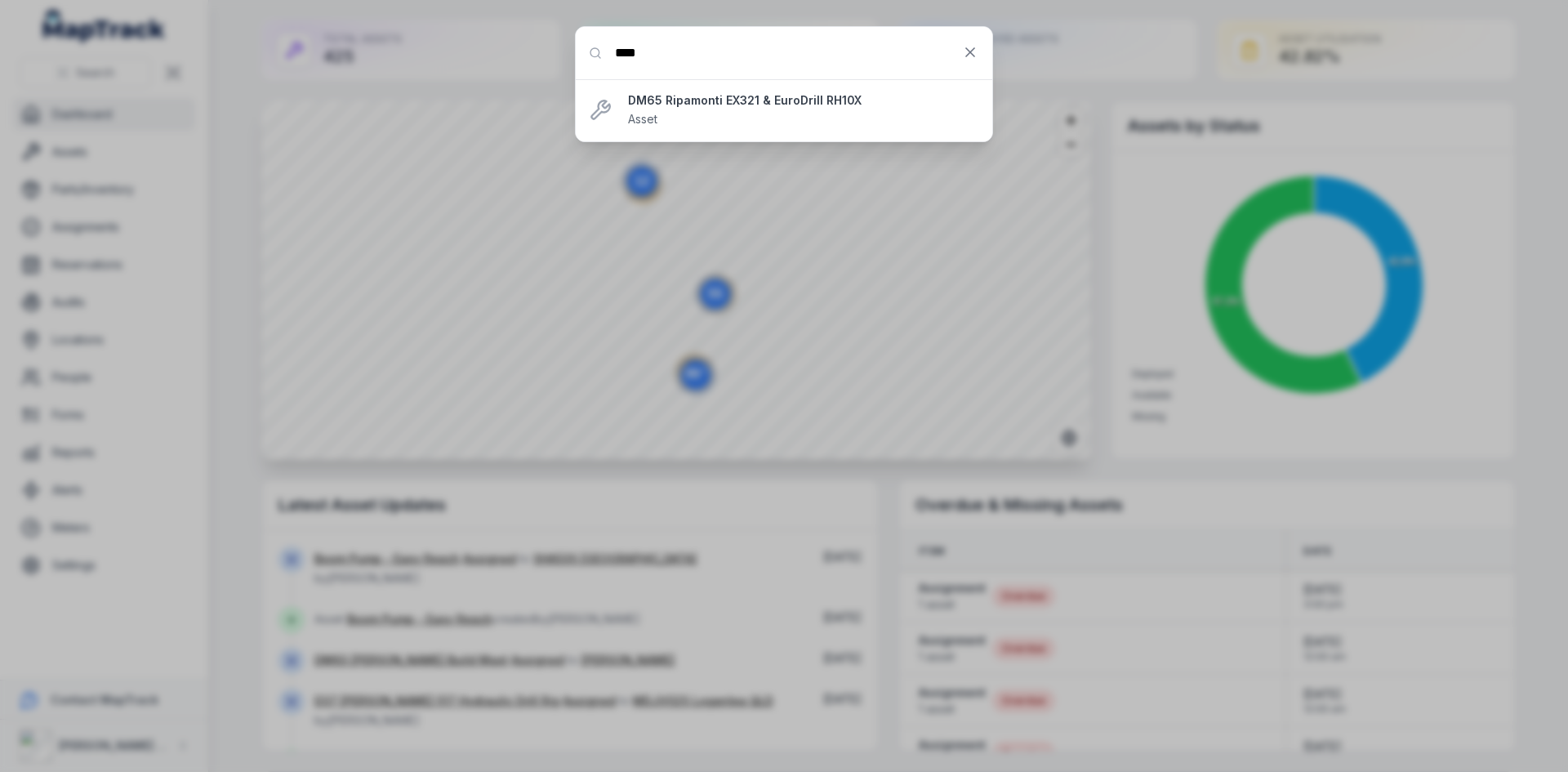
click at [701, 104] on strong "DM65 Ripamonti EX321 & EuroDrill RH10X" at bounding box center [804, 100] width 351 height 16
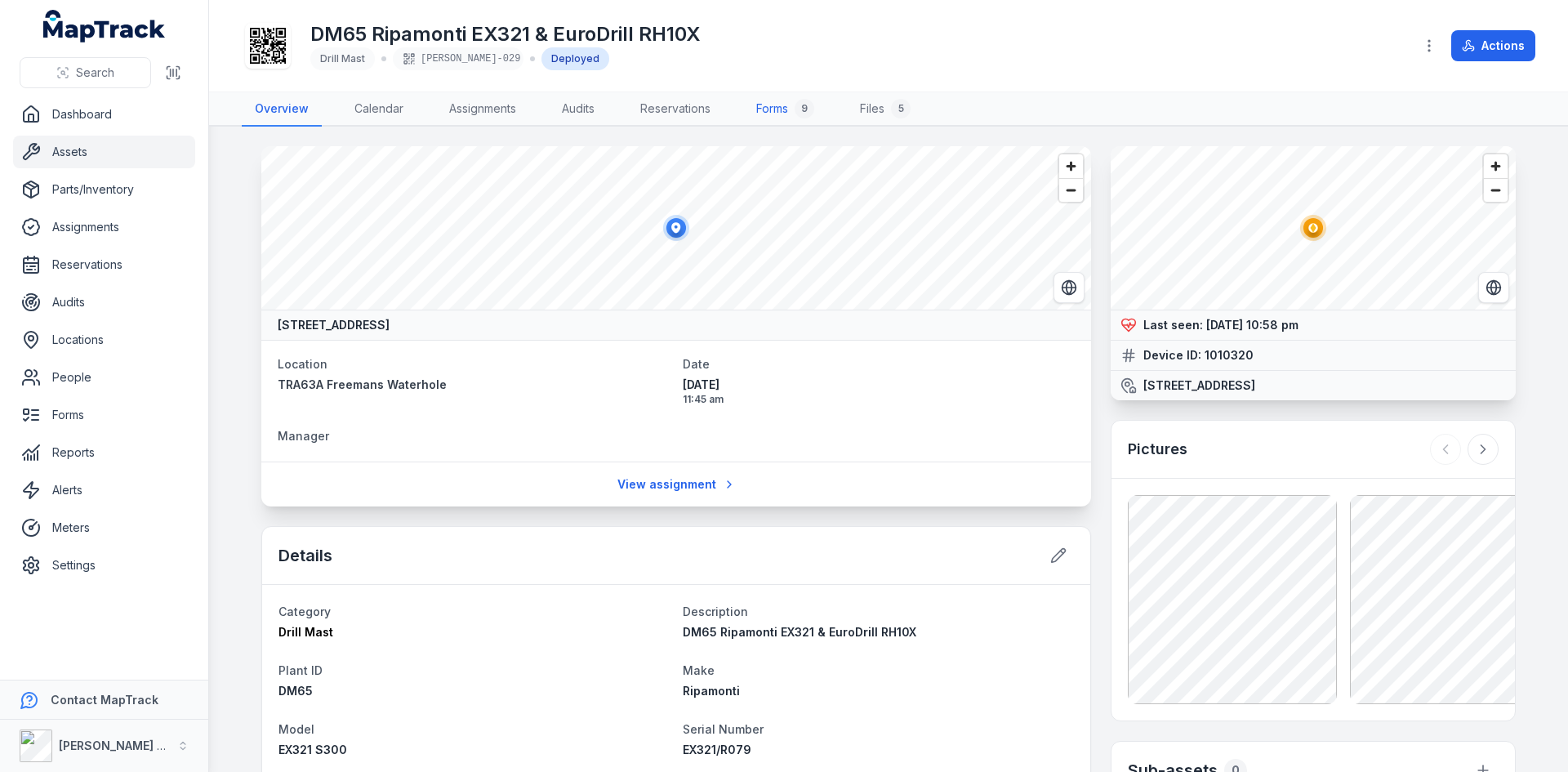
click at [763, 108] on link "Forms 9" at bounding box center [785, 109] width 84 height 34
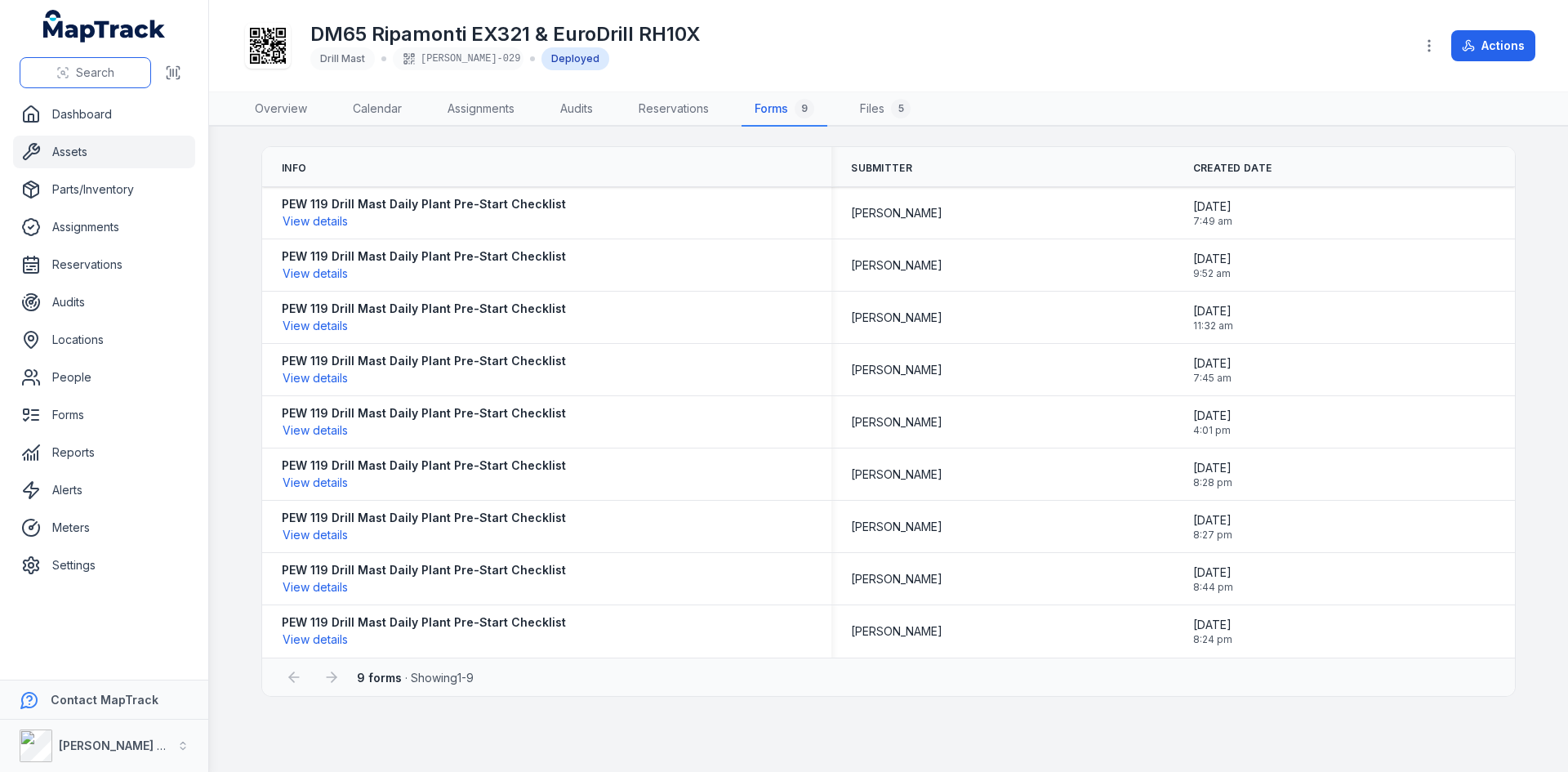
click at [95, 78] on span "Search" at bounding box center [95, 72] width 38 height 16
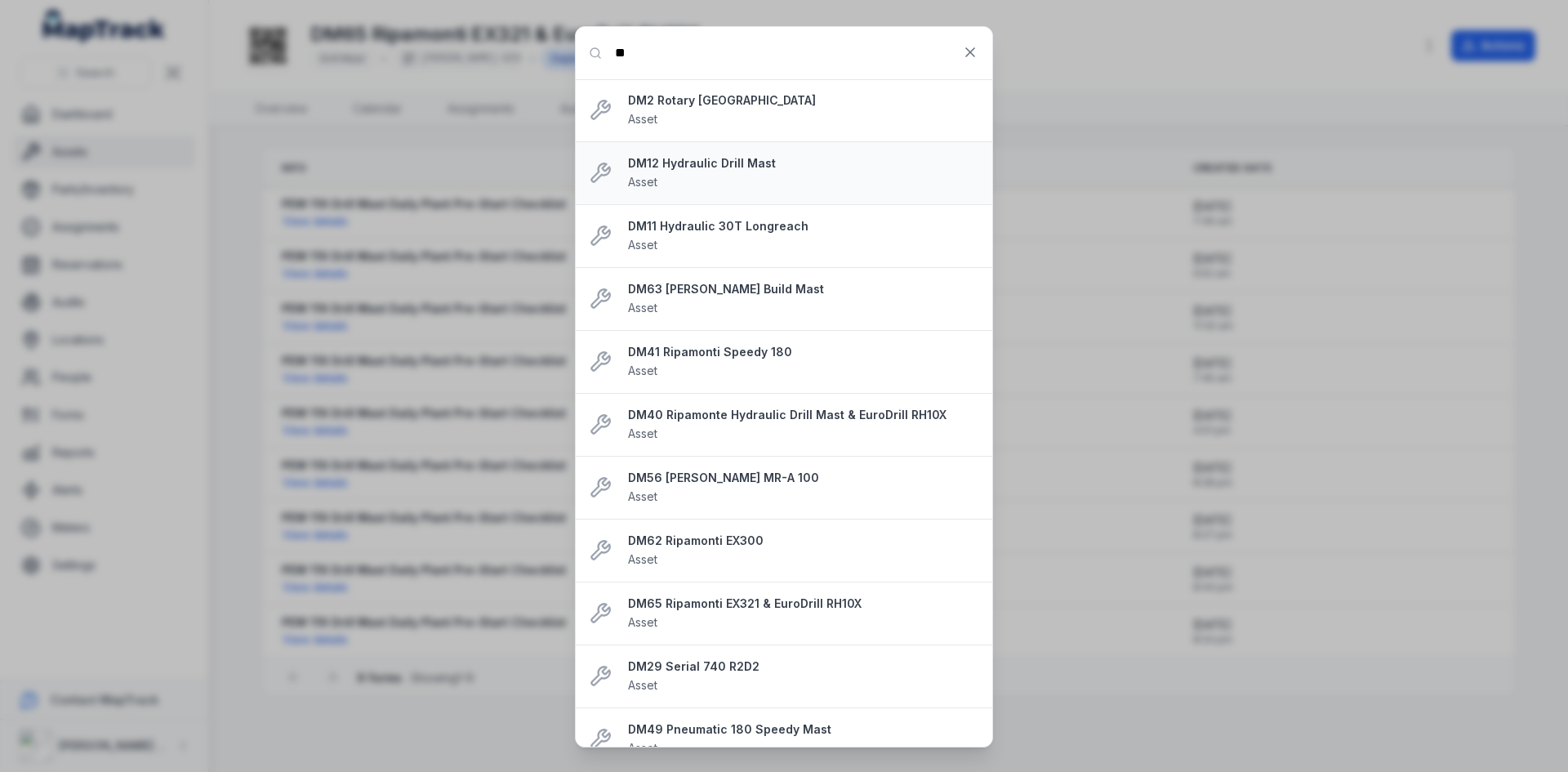
type input "****"
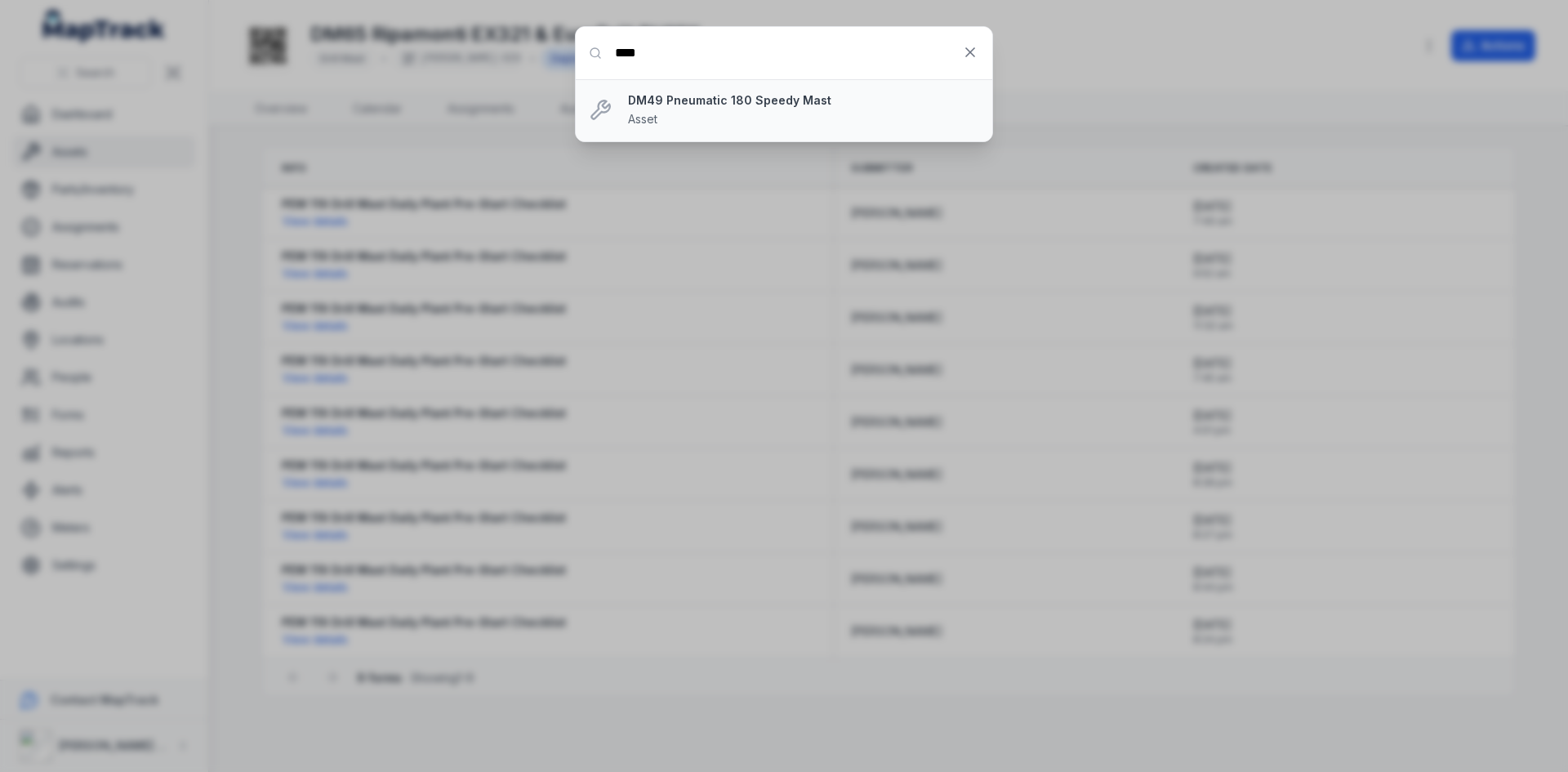
click at [750, 113] on div "DM49 Pneumatic 180 Speedy Mast Asset" at bounding box center [804, 110] width 351 height 36
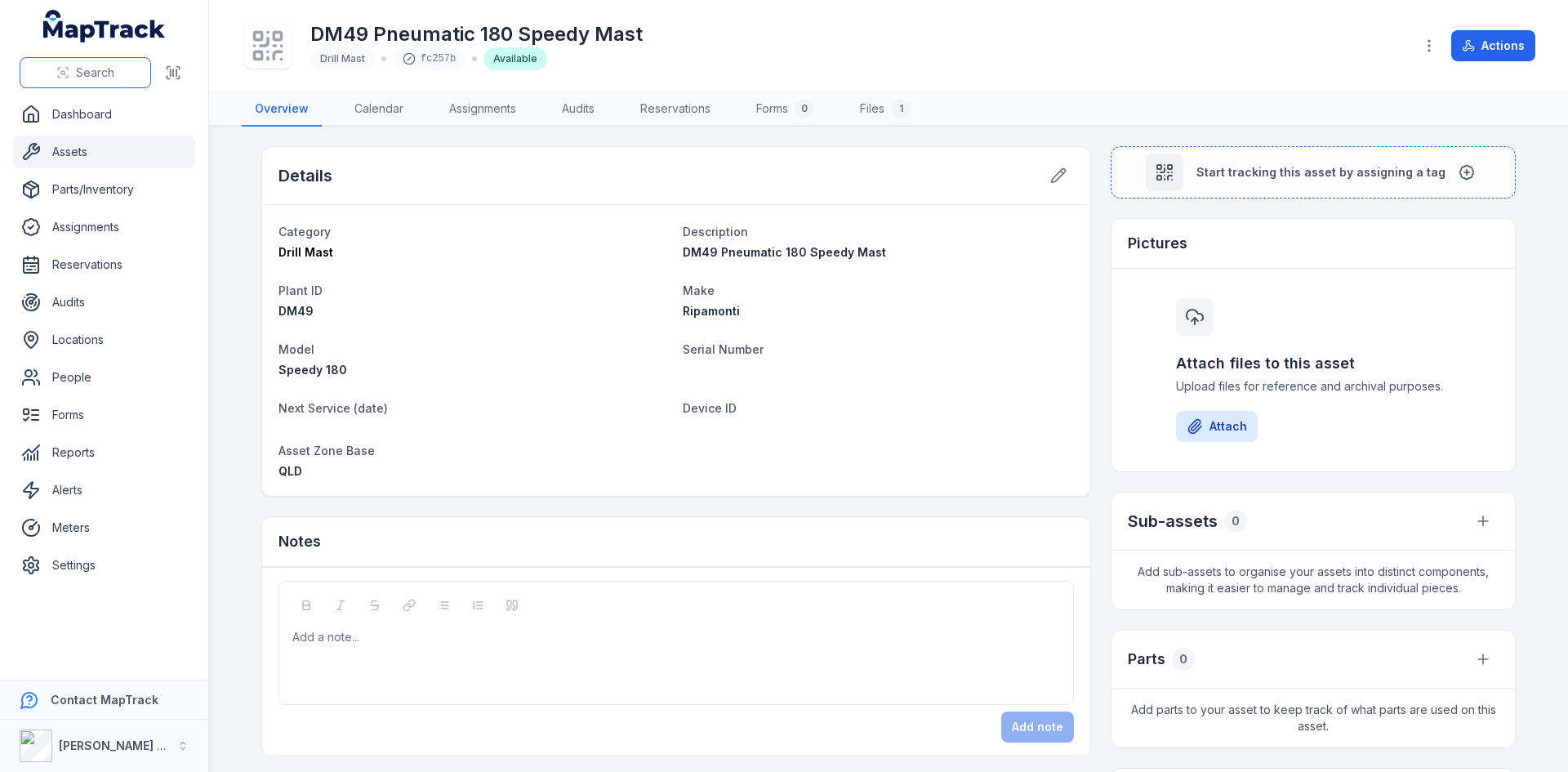
click at [95, 63] on button "Search" at bounding box center [85, 72] width 131 height 31
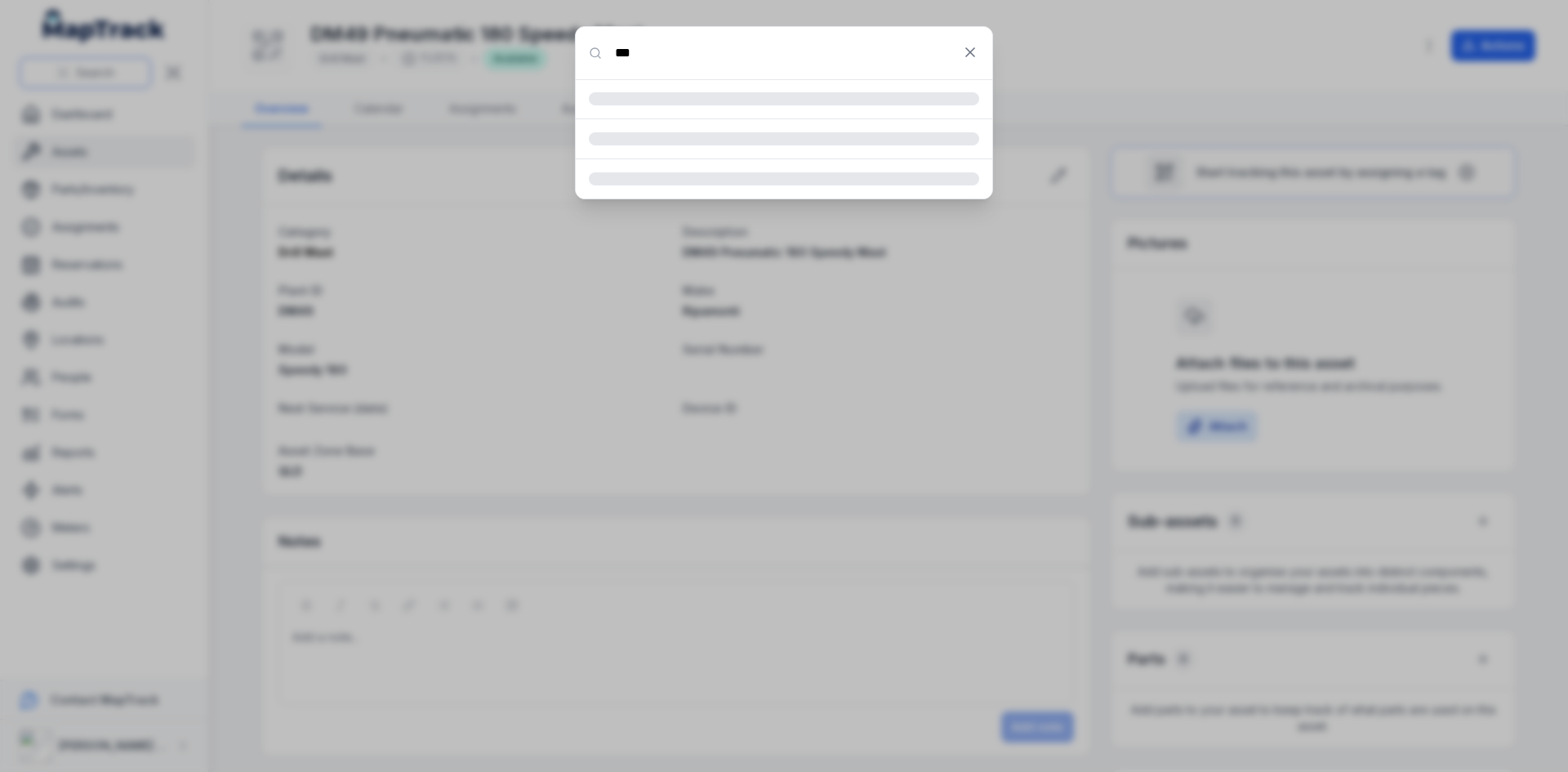
type input "***"
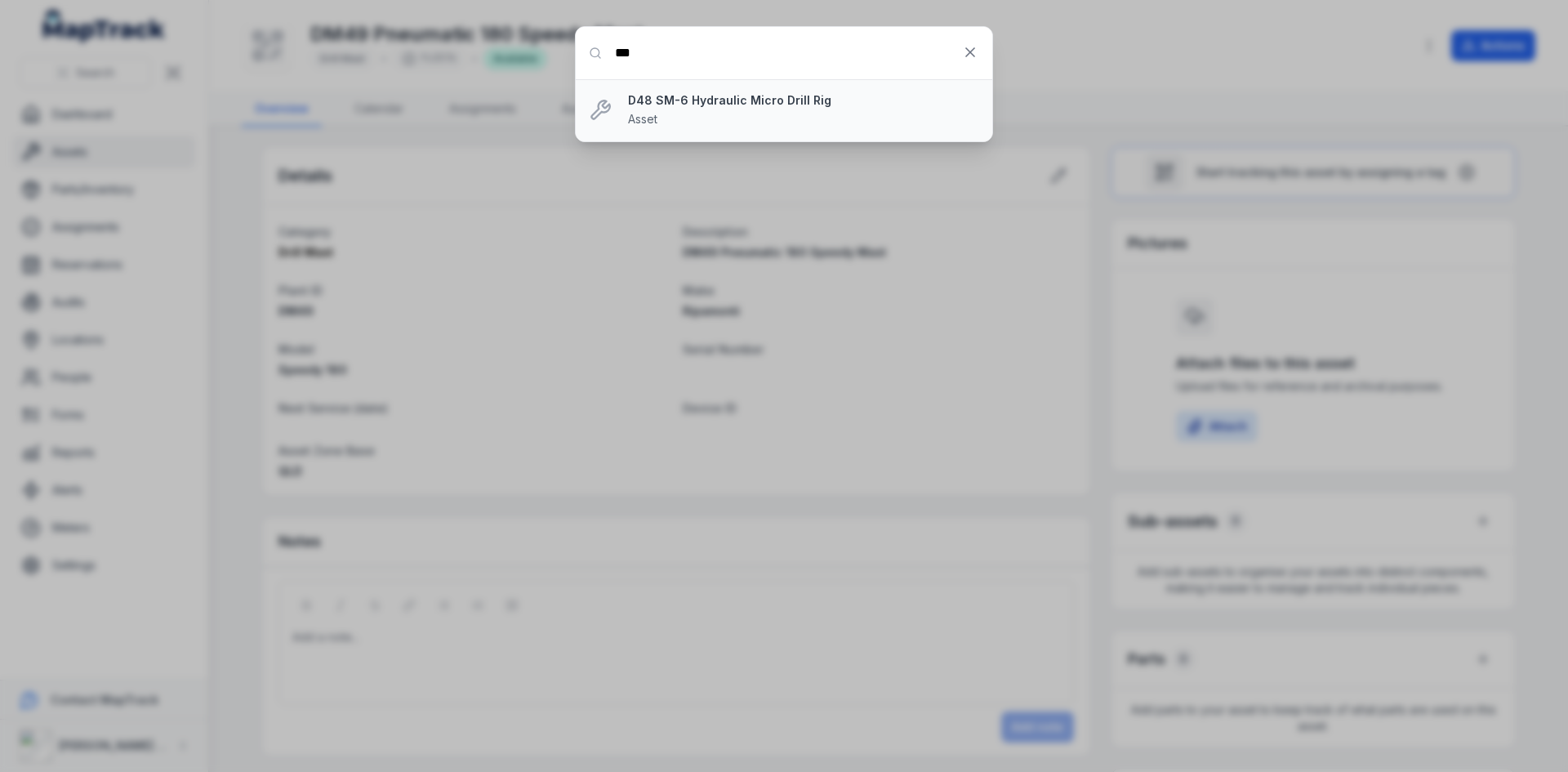
click at [820, 104] on strong "D48 SM-6 Hydraulic Micro Drill Rig" at bounding box center [804, 100] width 351 height 16
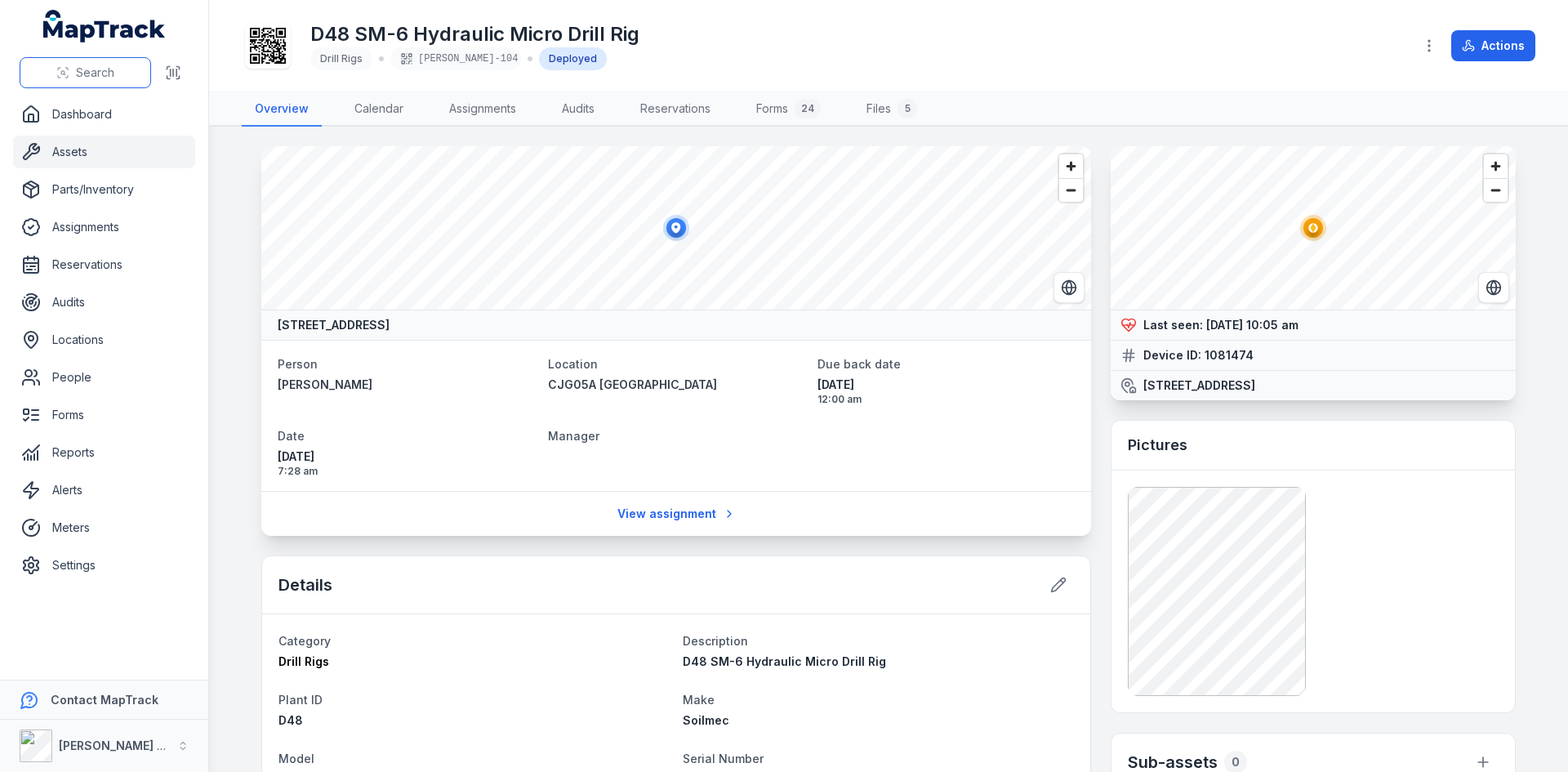
click at [72, 78] on button "Search" at bounding box center [85, 72] width 131 height 31
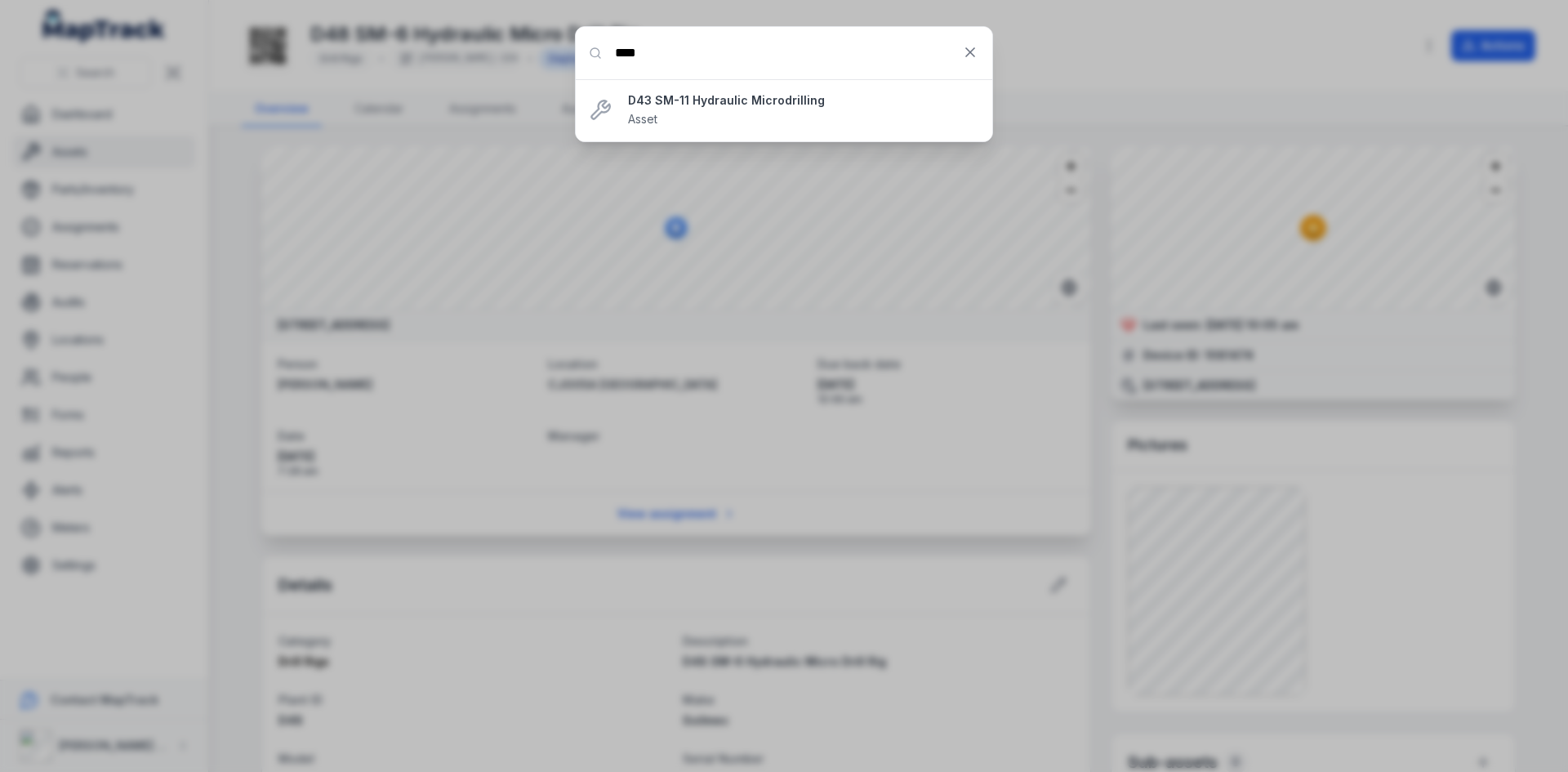
type input "****"
click at [974, 52] on icon at bounding box center [970, 52] width 16 height 16
